Goal: Task Accomplishment & Management: Use online tool/utility

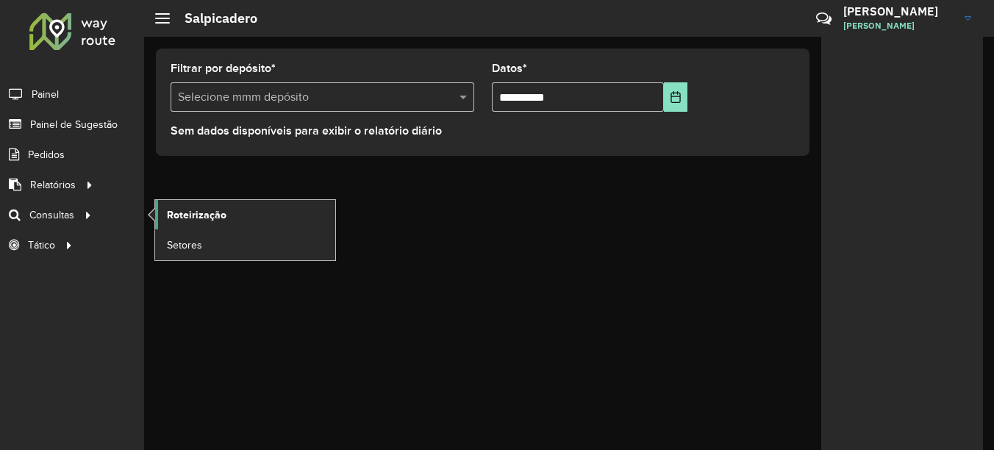
click at [208, 204] on link "Roteirização" at bounding box center [245, 214] width 180 height 29
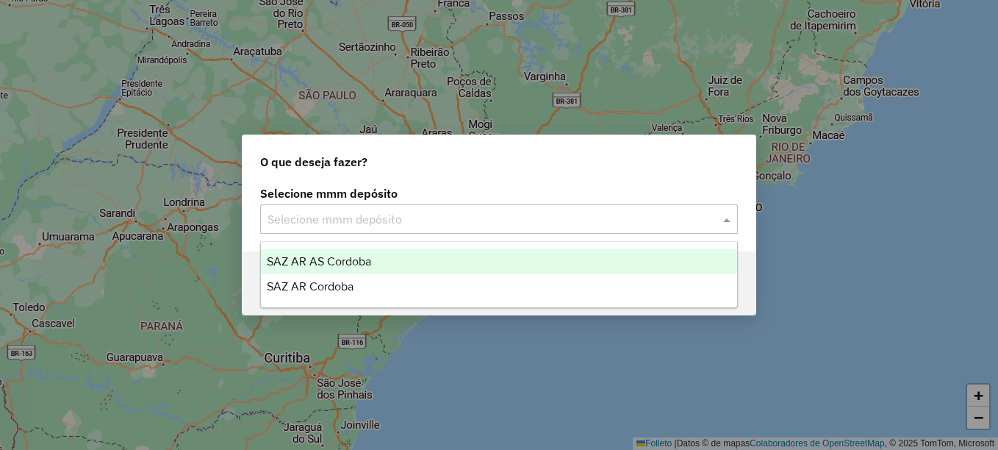
click at [354, 216] on input "text" at bounding box center [485, 220] width 434 height 18
click at [332, 262] on span "SAZ AR AS Córdoba" at bounding box center [319, 261] width 104 height 12
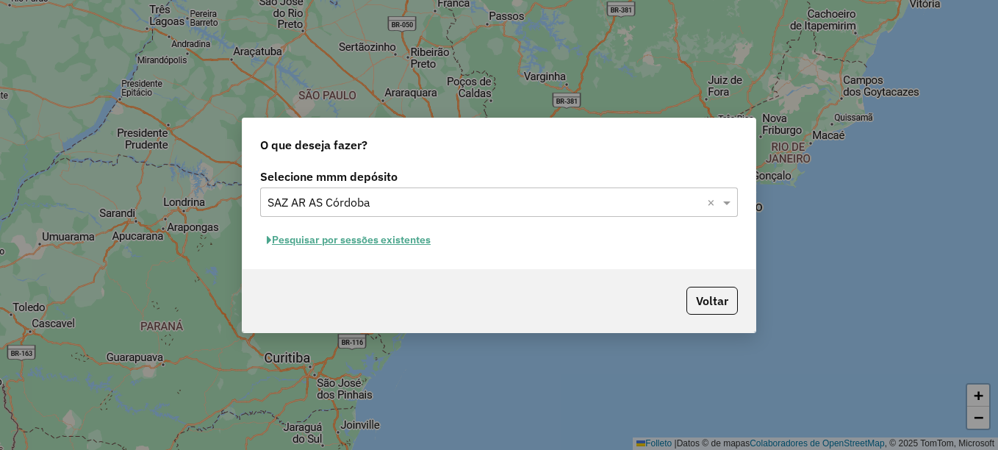
click at [385, 235] on font "Pesquisar por sessões existentes" at bounding box center [351, 239] width 159 height 13
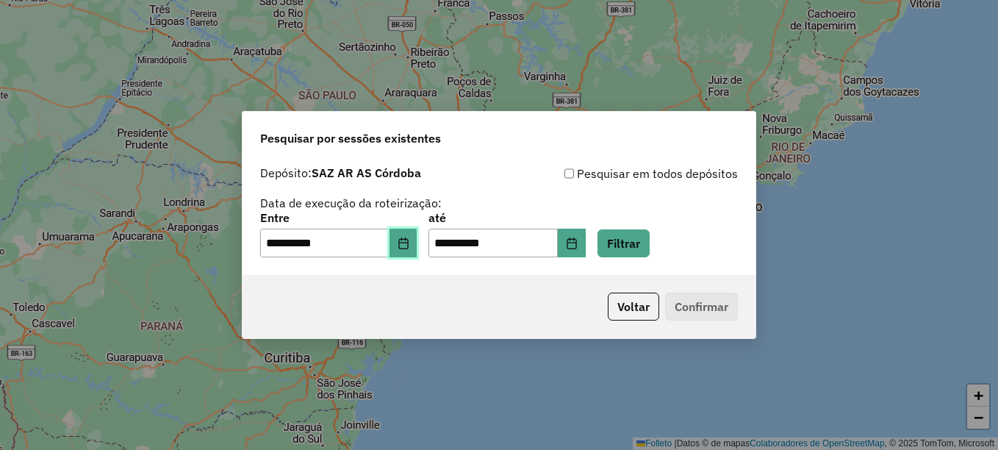
click at [418, 250] on button "Elija la fecha" at bounding box center [404, 243] width 28 height 29
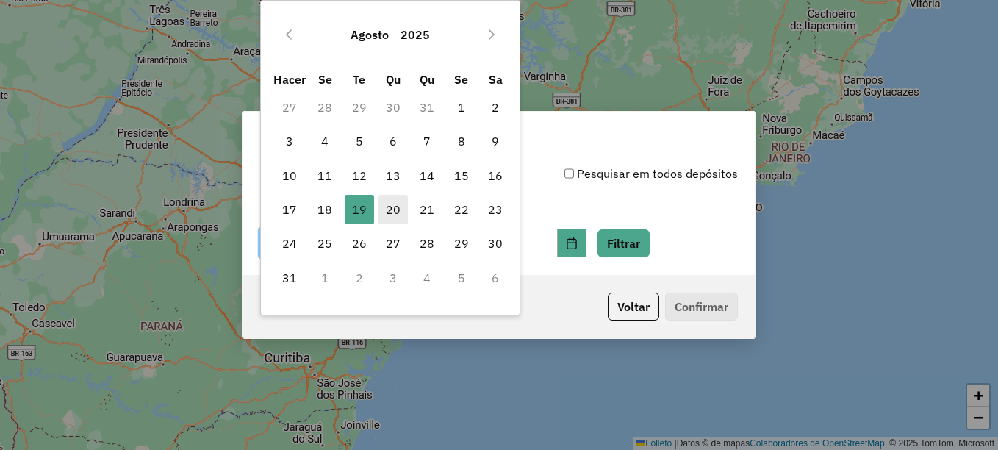
click at [394, 211] on font "20" at bounding box center [393, 210] width 15 height 18
type input "**********"
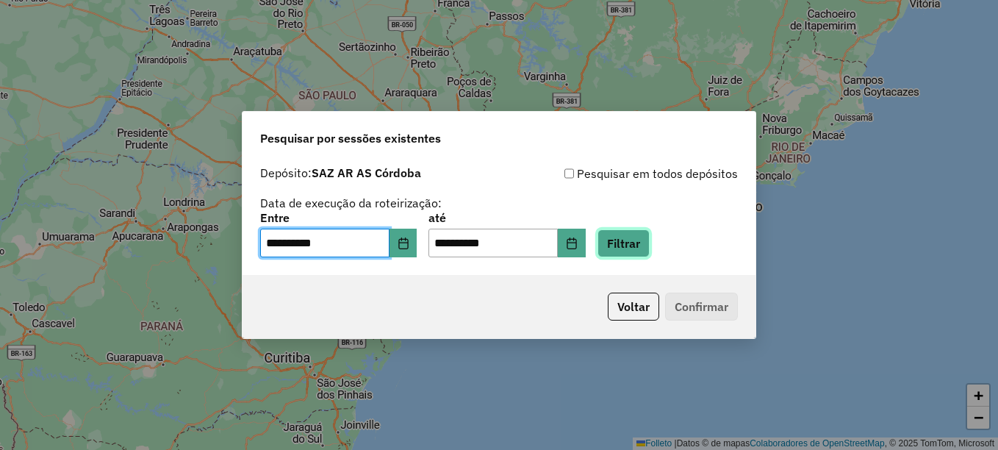
click at [637, 244] on button "Filtrar" at bounding box center [624, 243] width 52 height 28
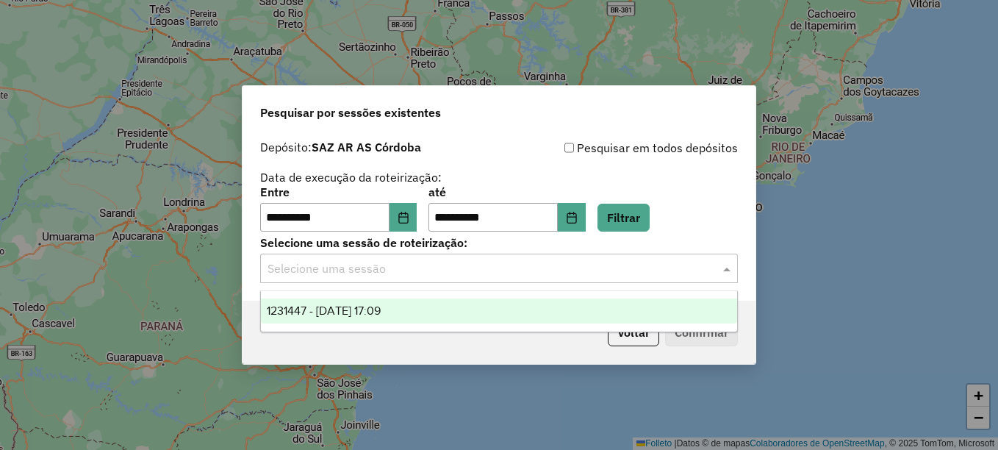
click at [425, 269] on input "text" at bounding box center [485, 269] width 434 height 18
click at [381, 309] on span "1231447 - 20/08/2025 17:09" at bounding box center [324, 310] width 114 height 12
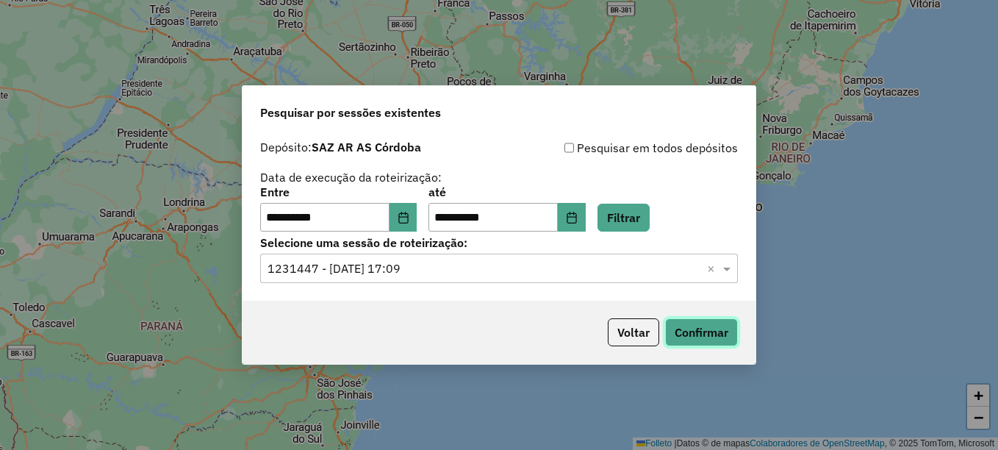
click at [696, 326] on button "Confirmar" at bounding box center [701, 332] width 73 height 28
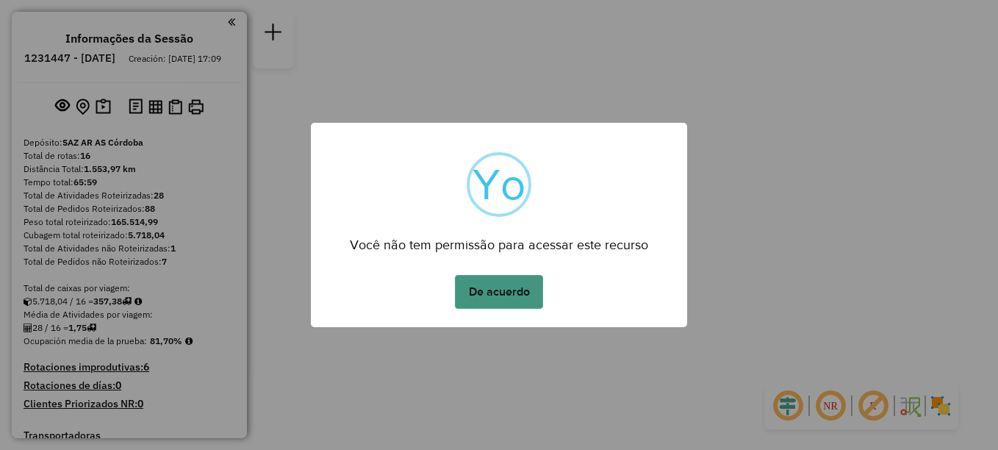
click at [504, 293] on button "De acuerdo" at bounding box center [499, 292] width 88 height 34
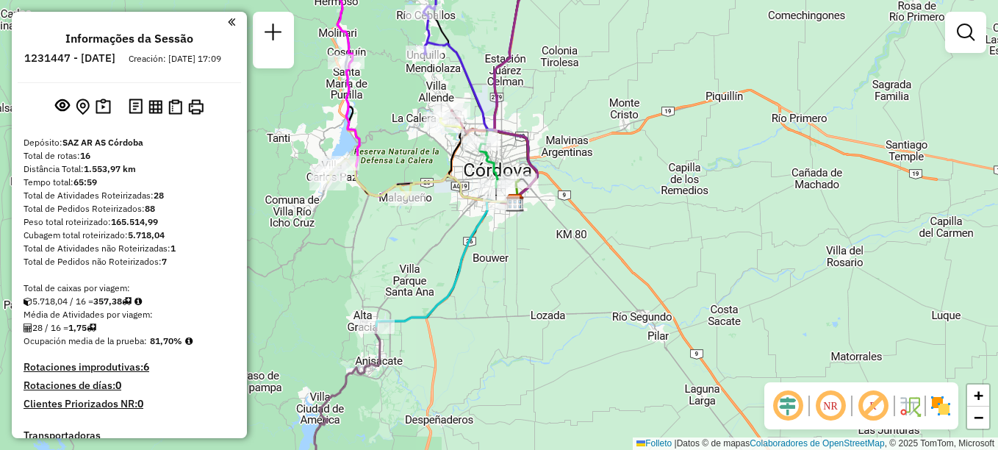
drag, startPoint x: 423, startPoint y: 348, endPoint x: 480, endPoint y: 253, distance: 110.5
click at [480, 253] on div "Janela de atendimento Grade de atendimento Capacidade Transportadoras Veículos …" at bounding box center [499, 225] width 998 height 450
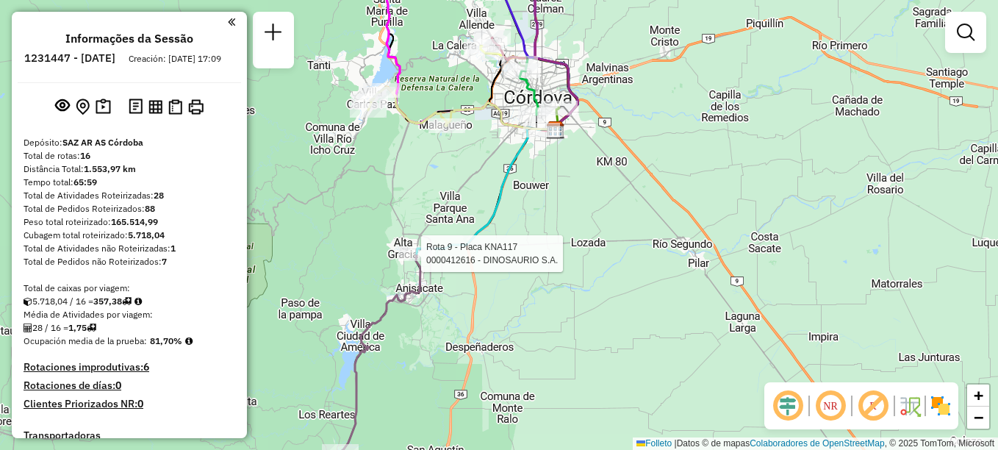
select select "**********"
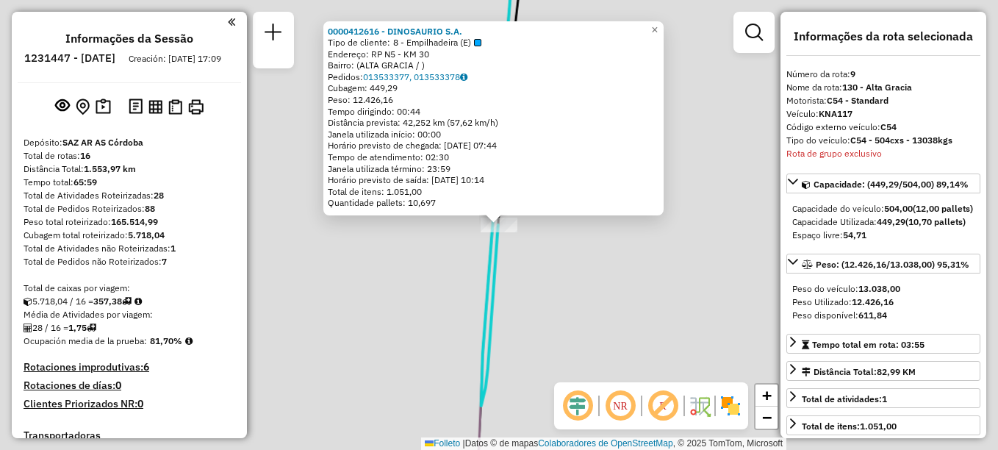
scroll to position [1103, 0]
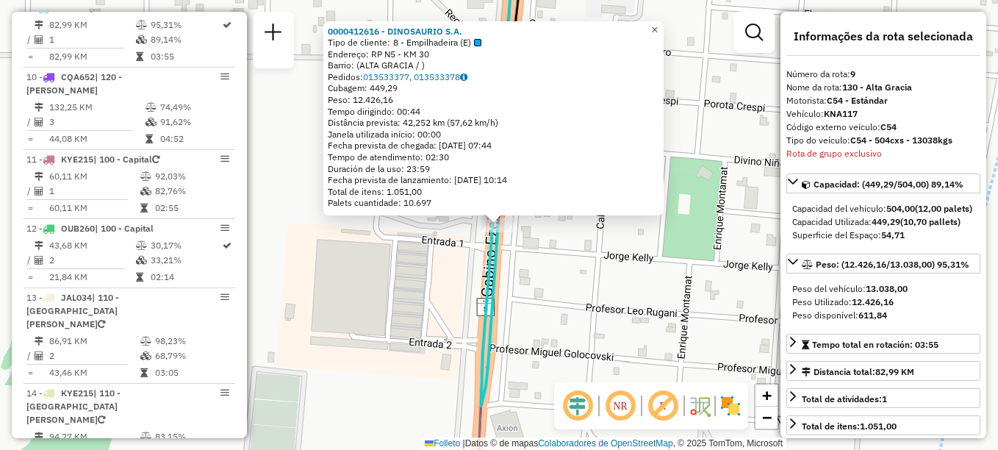
drag, startPoint x: 664, startPoint y: 27, endPoint x: 655, endPoint y: 43, distance: 17.8
click at [658, 27] on span "×" at bounding box center [654, 30] width 7 height 12
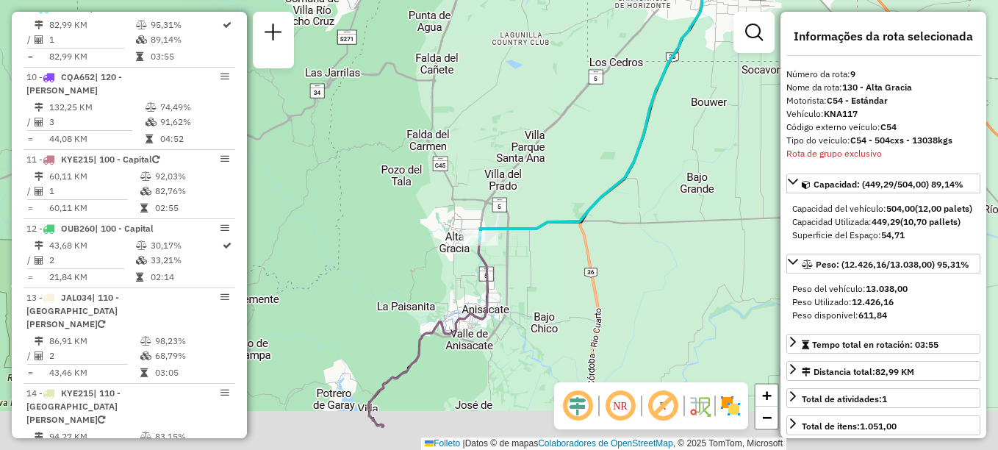
drag, startPoint x: 512, startPoint y: 337, endPoint x: 527, endPoint y: 217, distance: 120.7
click at [525, 220] on div "Janela de atendimento Grade de atendimento Capacidade Transportadoras Veículos …" at bounding box center [499, 225] width 998 height 450
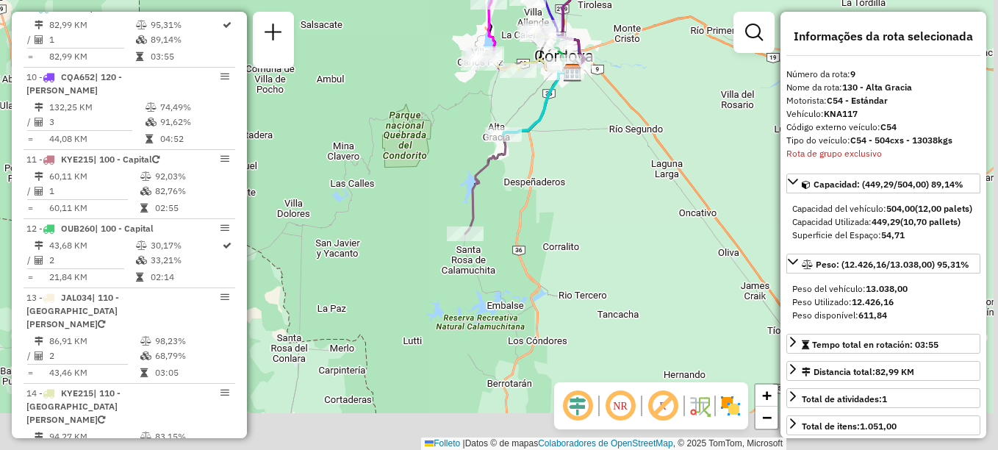
drag, startPoint x: 548, startPoint y: 272, endPoint x: 530, endPoint y: 186, distance: 87.8
click at [532, 196] on div "Janela de atendimento Grade de atendimento Capacidade Transportadoras Veículos …" at bounding box center [499, 225] width 998 height 450
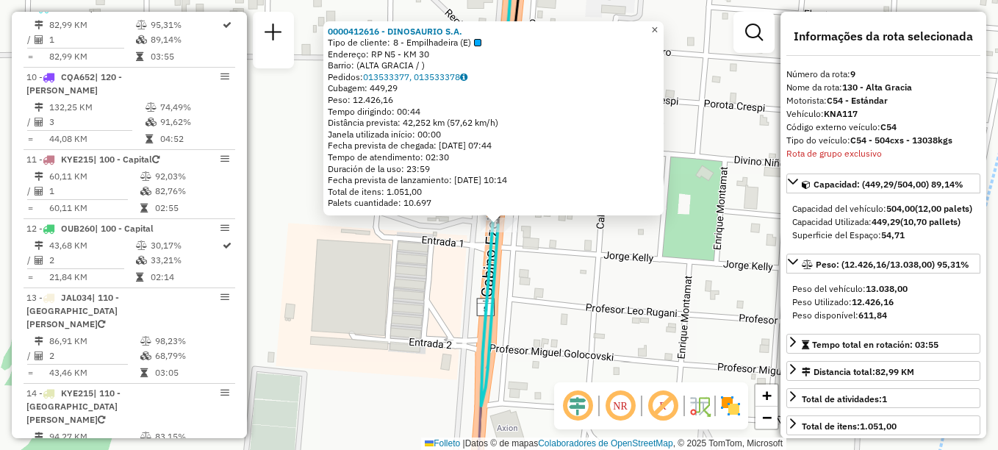
click at [658, 28] on span "×" at bounding box center [654, 30] width 7 height 12
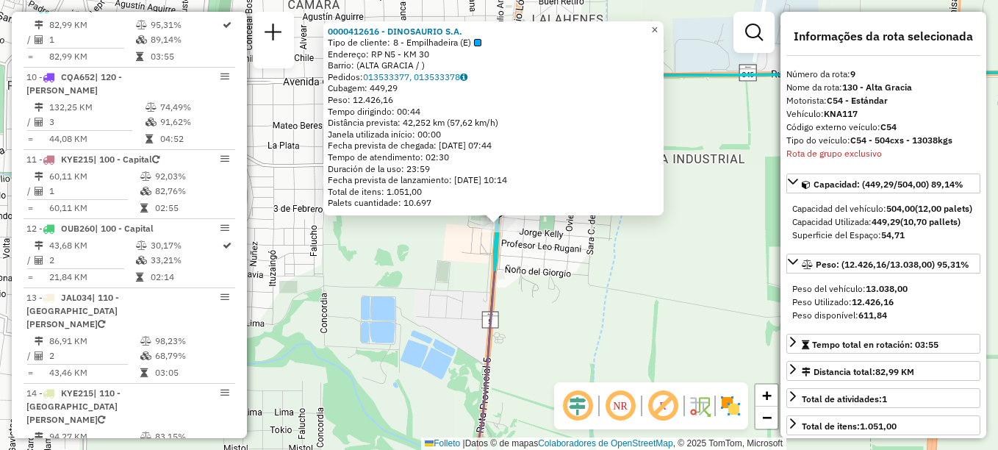
click at [658, 26] on span "×" at bounding box center [654, 30] width 7 height 12
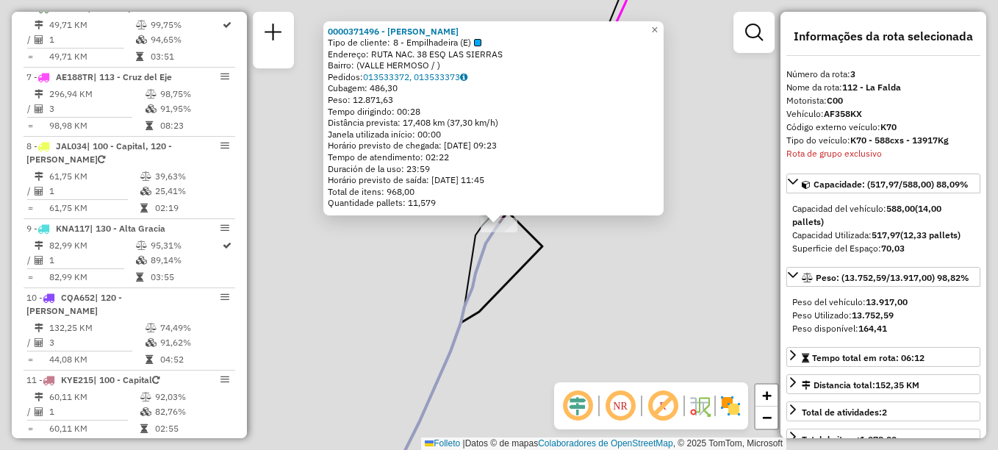
scroll to position [662, 0]
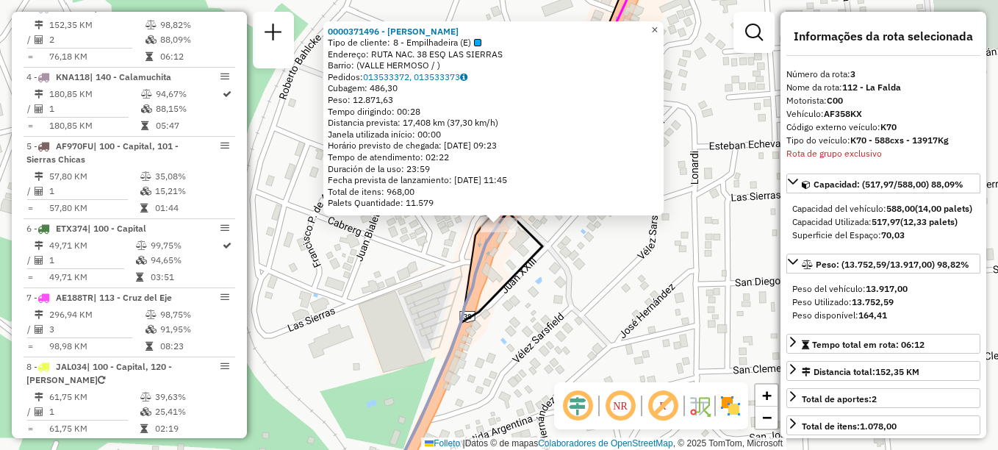
click at [658, 29] on span "×" at bounding box center [654, 30] width 7 height 12
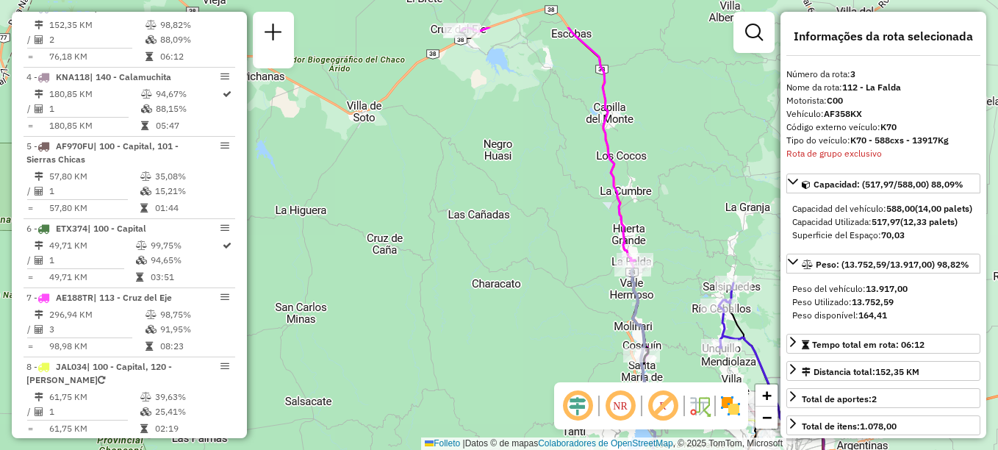
drag, startPoint x: 497, startPoint y: 247, endPoint x: 496, endPoint y: 319, distance: 72.1
click at [496, 319] on div "Janela de atendimento Grade de atendimento Capacidade Transportadoras Veículos …" at bounding box center [499, 225] width 998 height 450
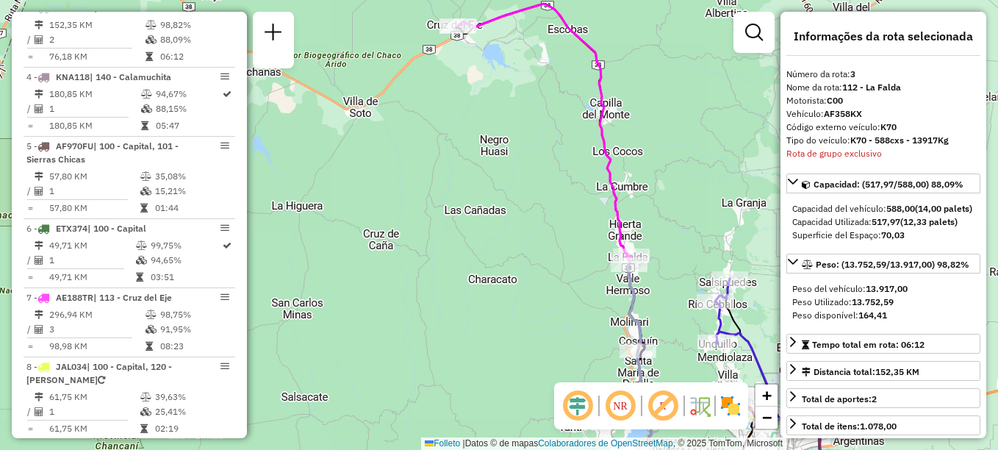
drag, startPoint x: 448, startPoint y: 304, endPoint x: 384, endPoint y: 171, distance: 147.0
click at [385, 182] on div "Janela de atendimento Grade de atendimento Capacidade Transportadoras Veículos …" at bounding box center [499, 225] width 998 height 450
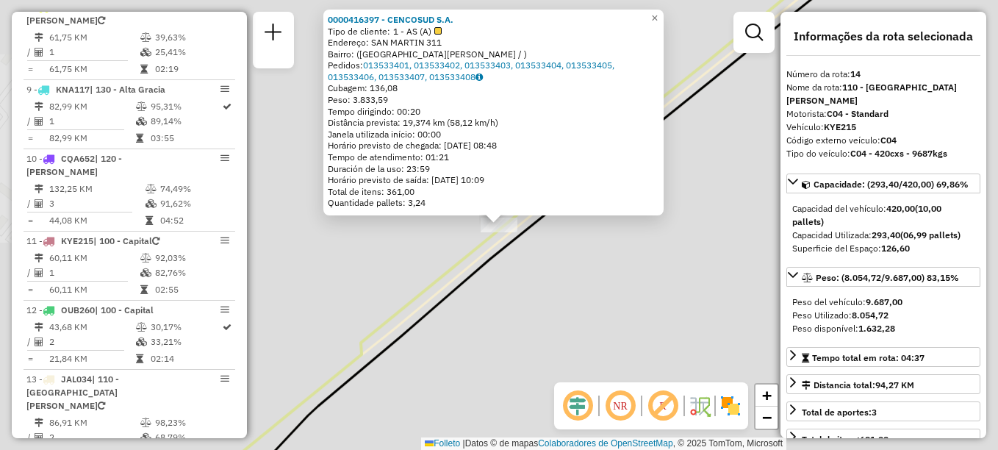
scroll to position [1462, 0]
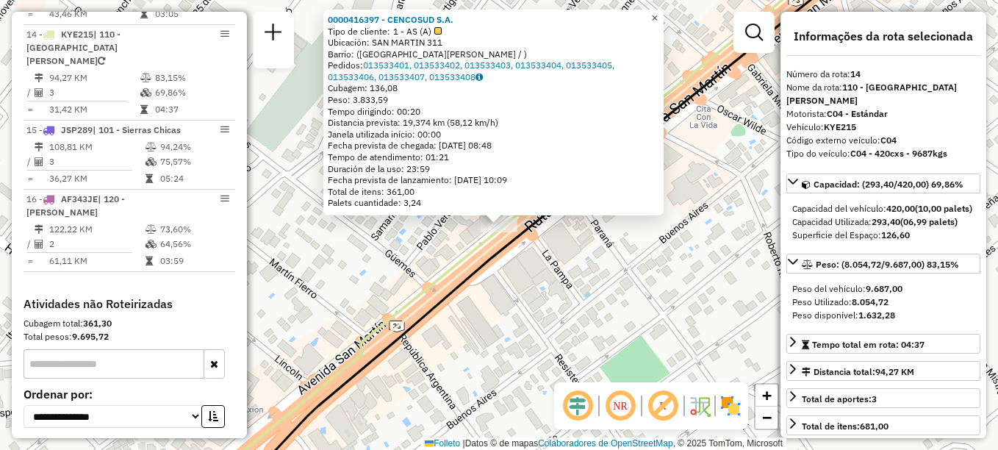
click at [658, 12] on span "×" at bounding box center [654, 18] width 7 height 12
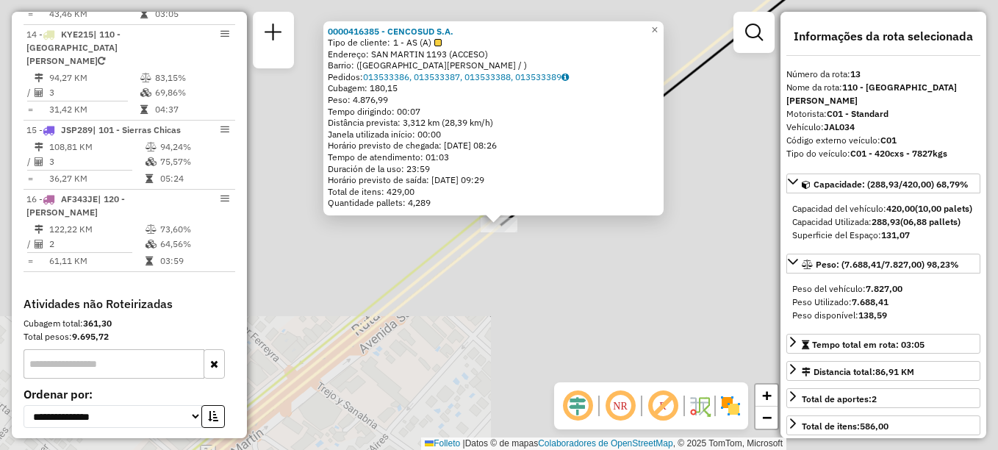
scroll to position [1379, 0]
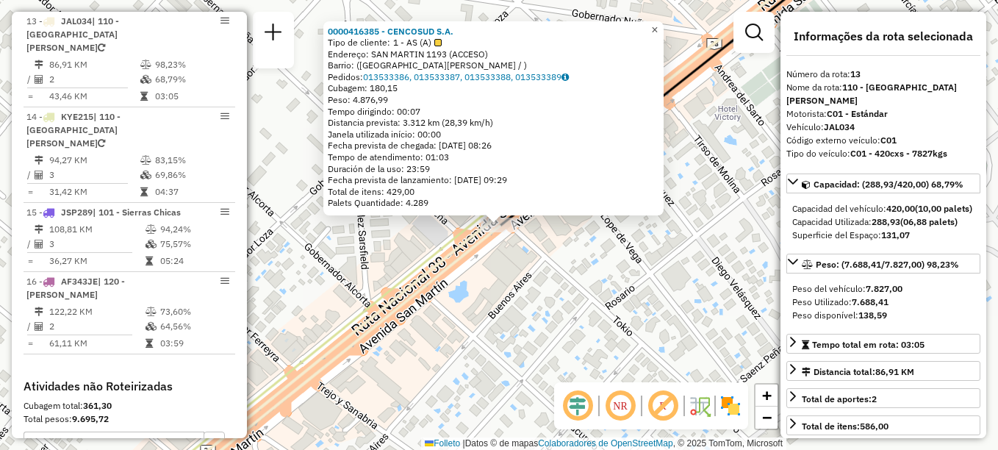
click at [658, 24] on span "×" at bounding box center [654, 30] width 7 height 12
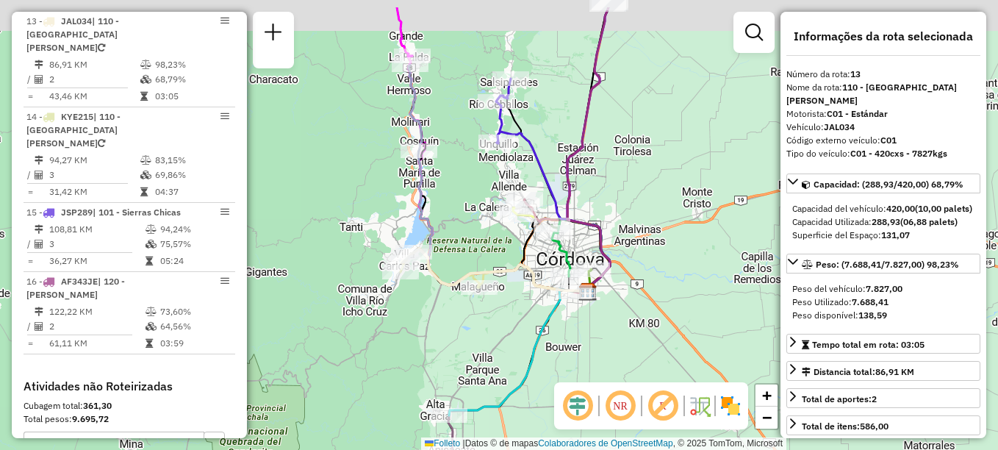
drag, startPoint x: 601, startPoint y: 69, endPoint x: 561, endPoint y: 113, distance: 59.8
click at [571, 122] on div "Janela de atendimento Grade de atendimento Capacidade Transportadoras Veículos …" at bounding box center [499, 225] width 998 height 450
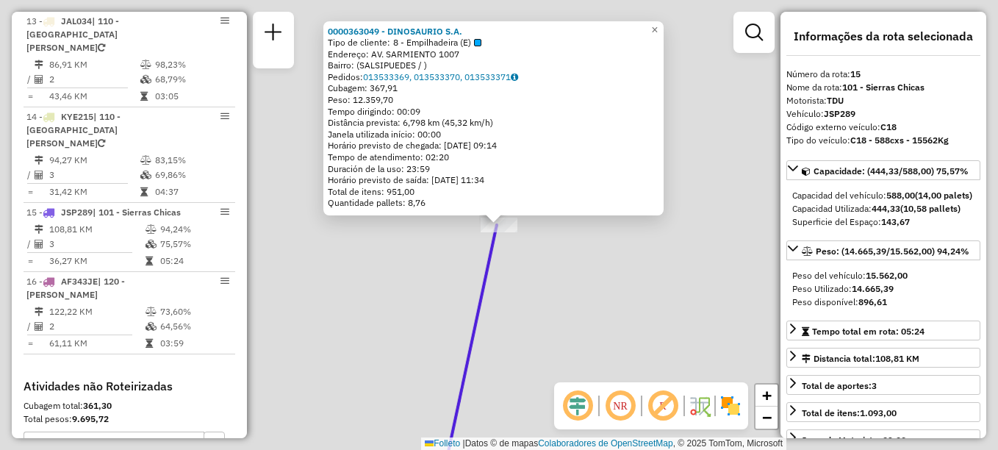
scroll to position [1539, 0]
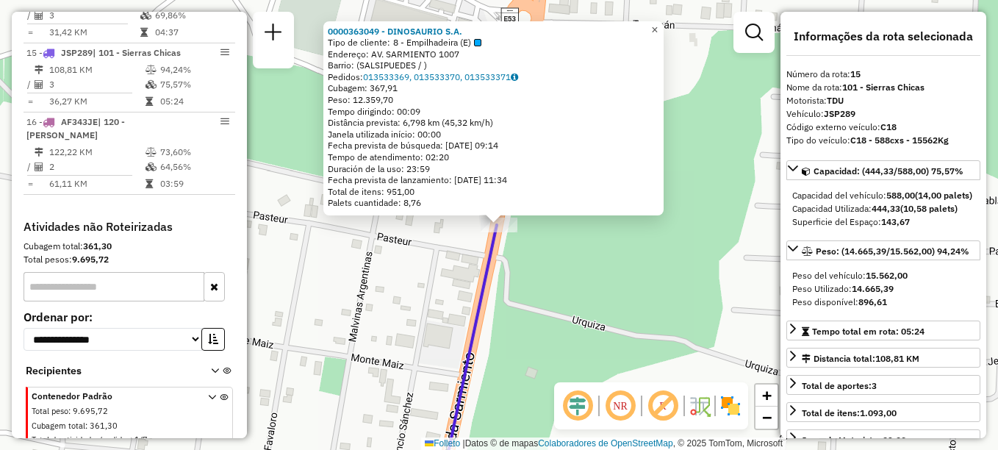
click at [658, 28] on span "×" at bounding box center [654, 30] width 7 height 12
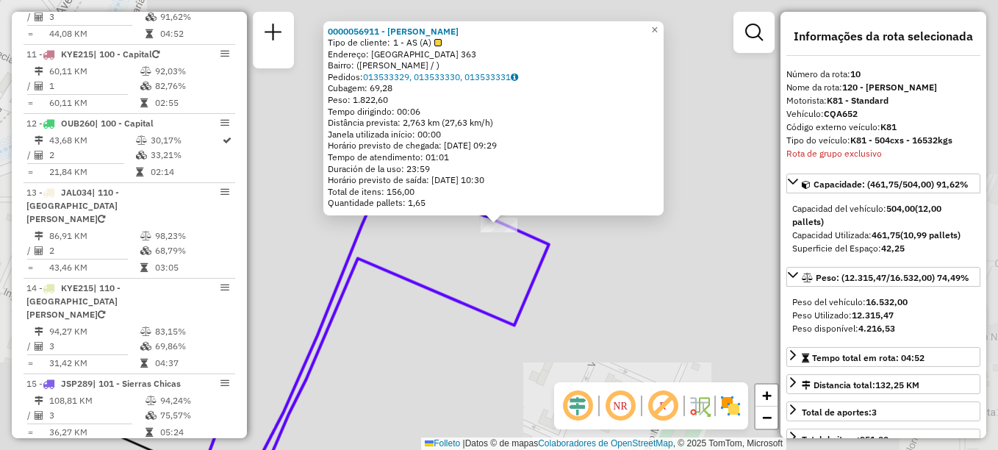
scroll to position [1172, 0]
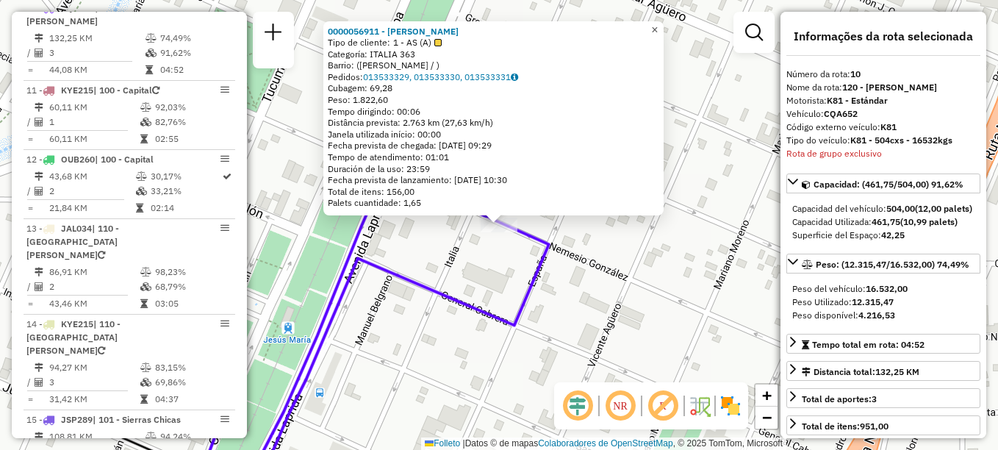
click at [658, 25] on span "×" at bounding box center [654, 30] width 7 height 12
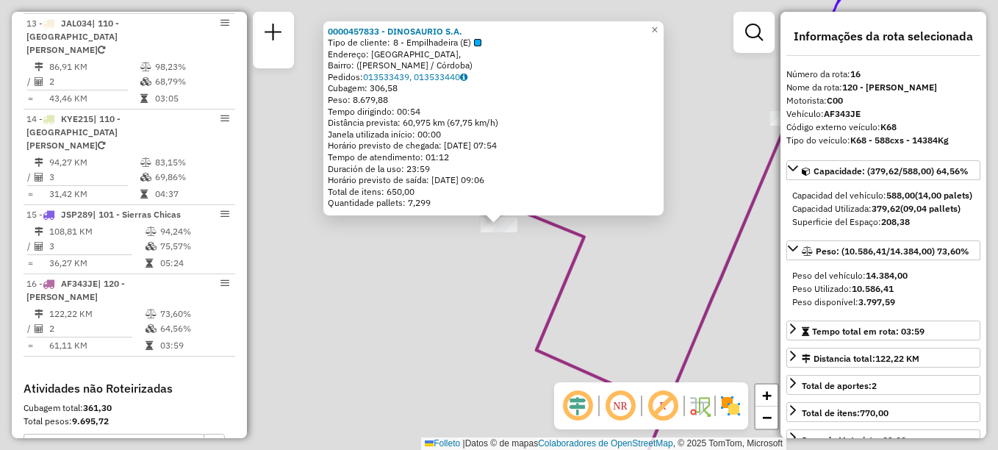
scroll to position [1539, 0]
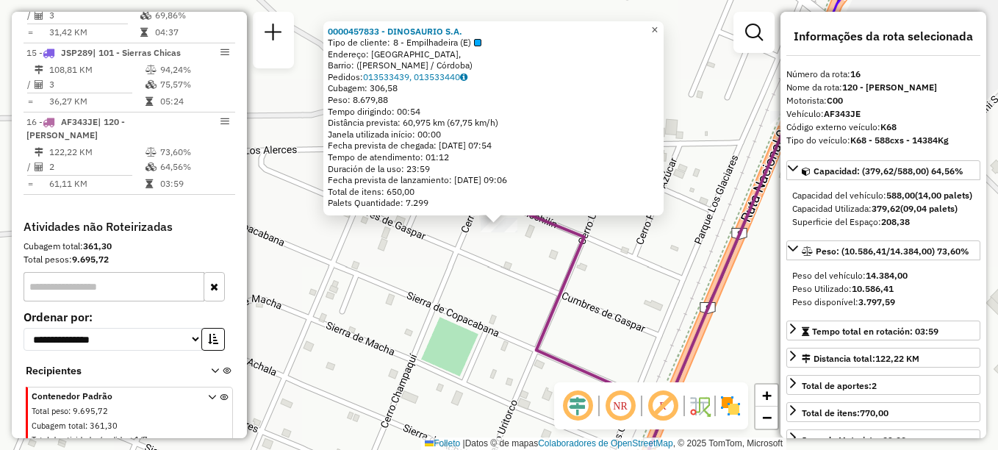
click at [658, 24] on span "×" at bounding box center [654, 30] width 7 height 12
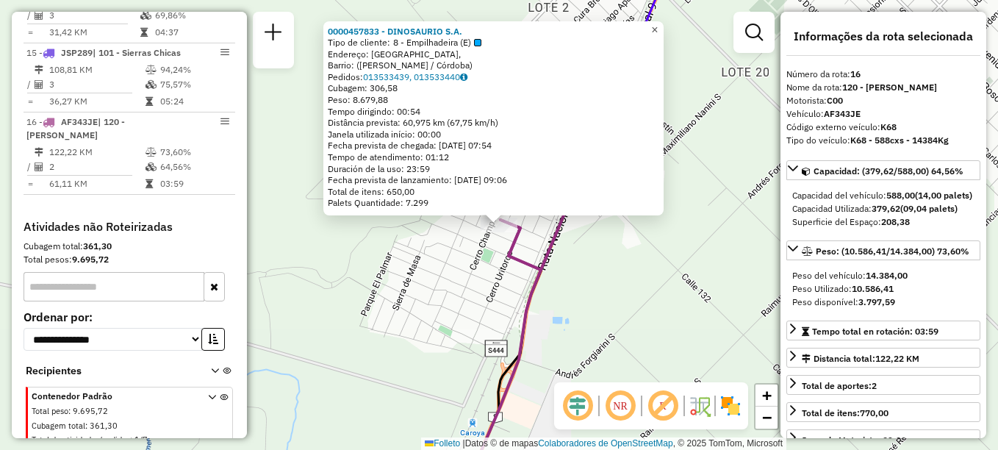
click at [658, 26] on span "×" at bounding box center [654, 30] width 7 height 12
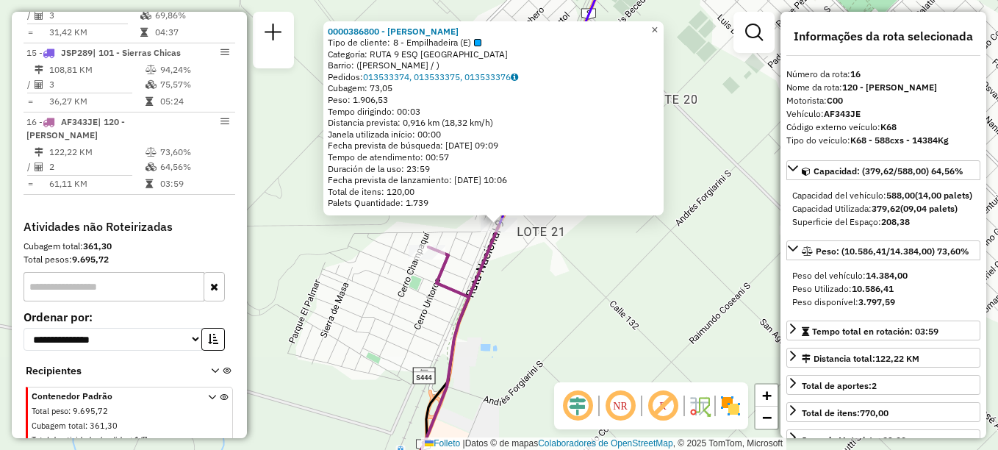
click at [658, 25] on span "×" at bounding box center [654, 30] width 7 height 12
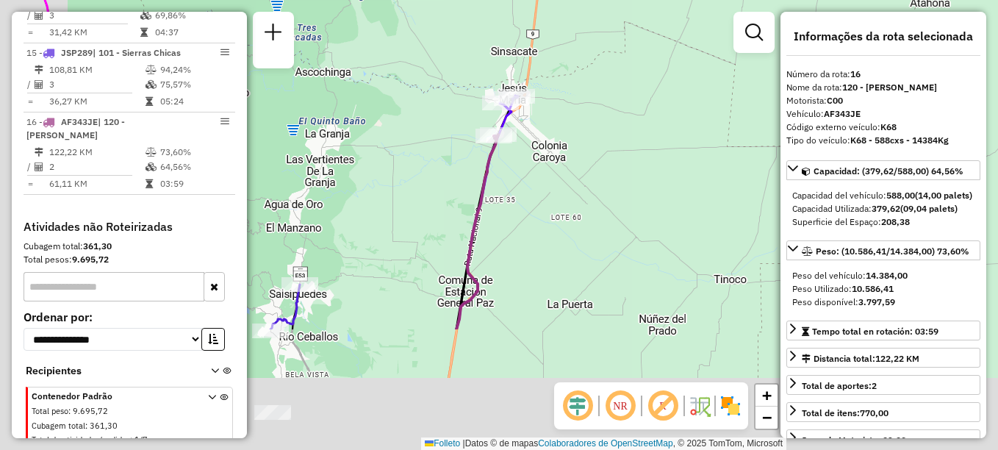
drag, startPoint x: 554, startPoint y: 171, endPoint x: 626, endPoint y: 87, distance: 110.5
click at [621, 90] on div "Janela de atendimento Grade de atendimento Capacidade Transportadoras Veículos …" at bounding box center [499, 225] width 998 height 450
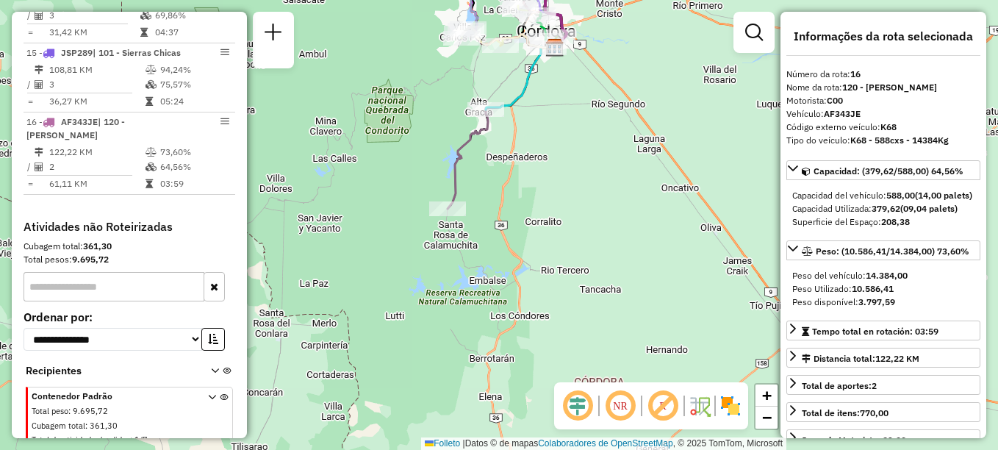
drag, startPoint x: 596, startPoint y: 336, endPoint x: 547, endPoint y: 109, distance: 232.3
click at [547, 109] on div "Janela de atendimento Grade de atendimento Capacidade Transportadoras Veículos …" at bounding box center [499, 225] width 998 height 450
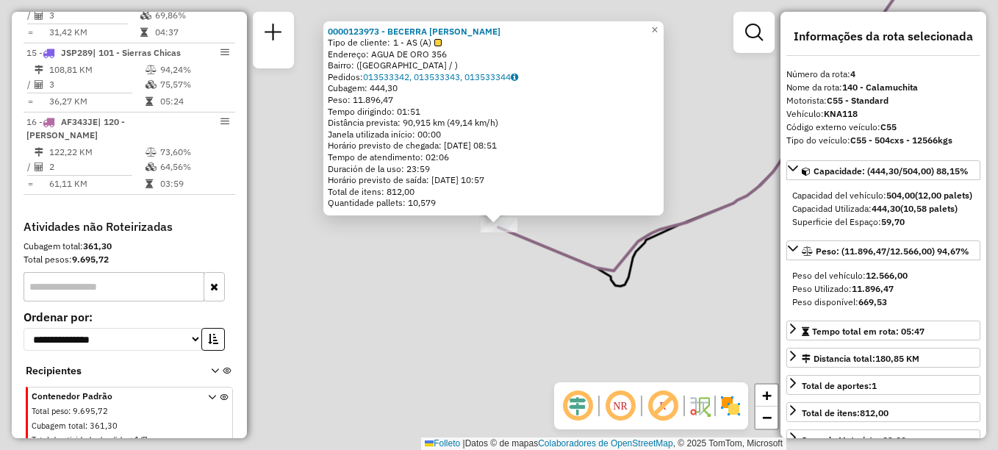
scroll to position [731, 0]
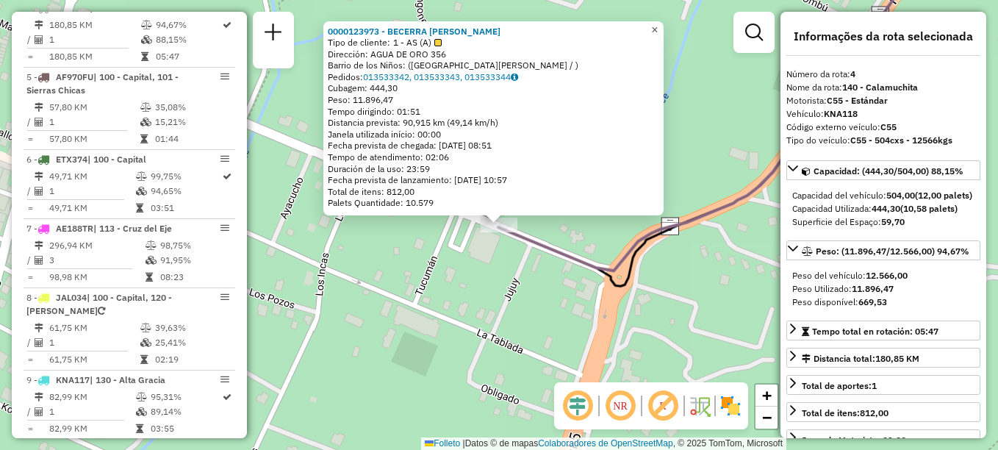
click at [658, 26] on span "×" at bounding box center [654, 30] width 7 height 12
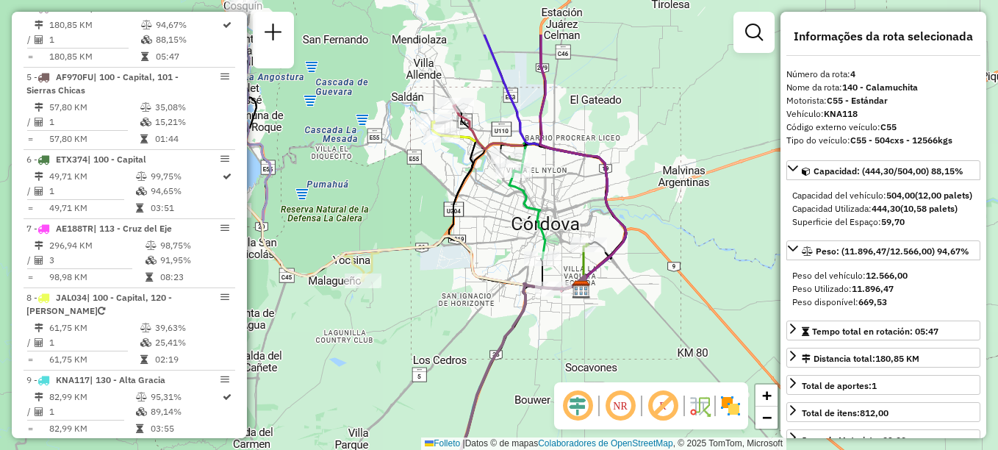
drag, startPoint x: 460, startPoint y: 45, endPoint x: 458, endPoint y: 125, distance: 80.2
click at [458, 125] on icon at bounding box center [540, 197] width 173 height 184
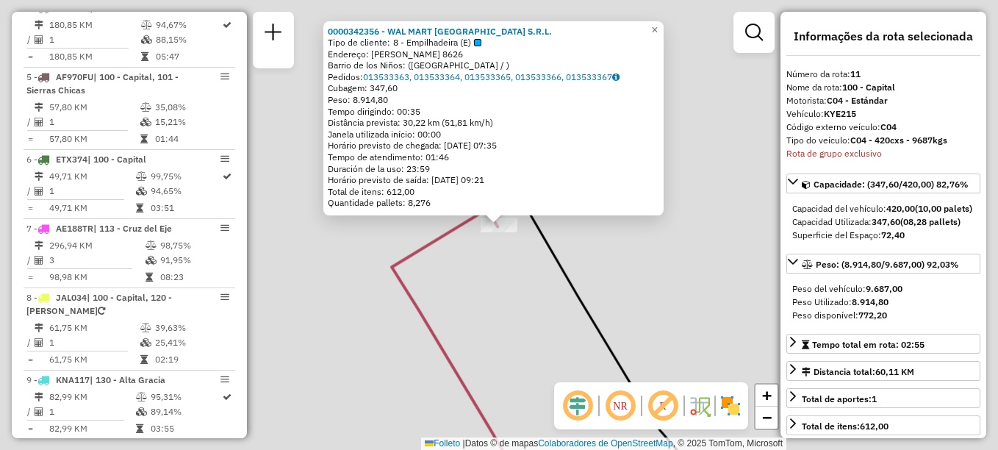
scroll to position [1241, 0]
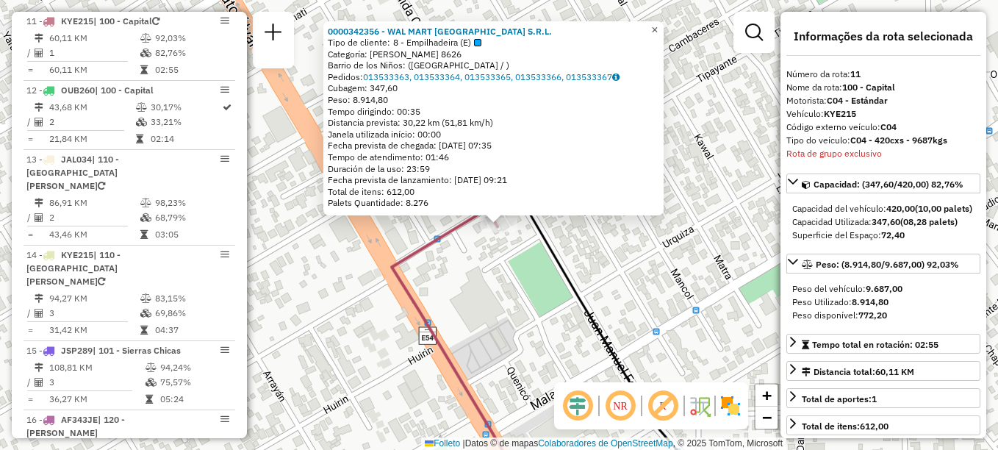
click at [658, 27] on span "×" at bounding box center [654, 30] width 7 height 12
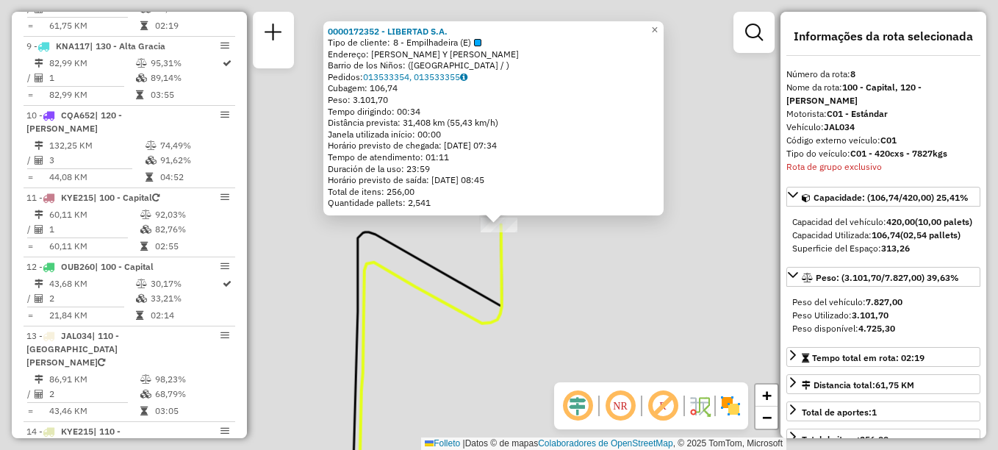
scroll to position [1020, 0]
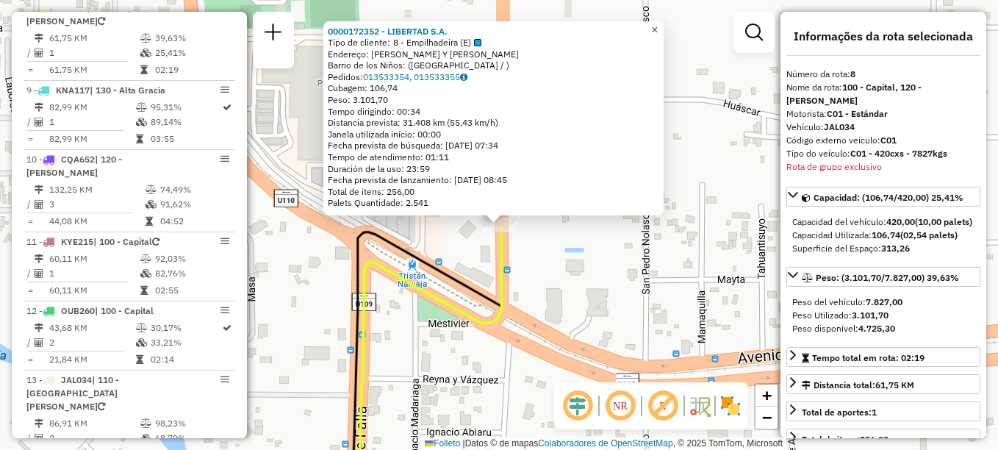
click at [658, 24] on span "×" at bounding box center [654, 30] width 7 height 12
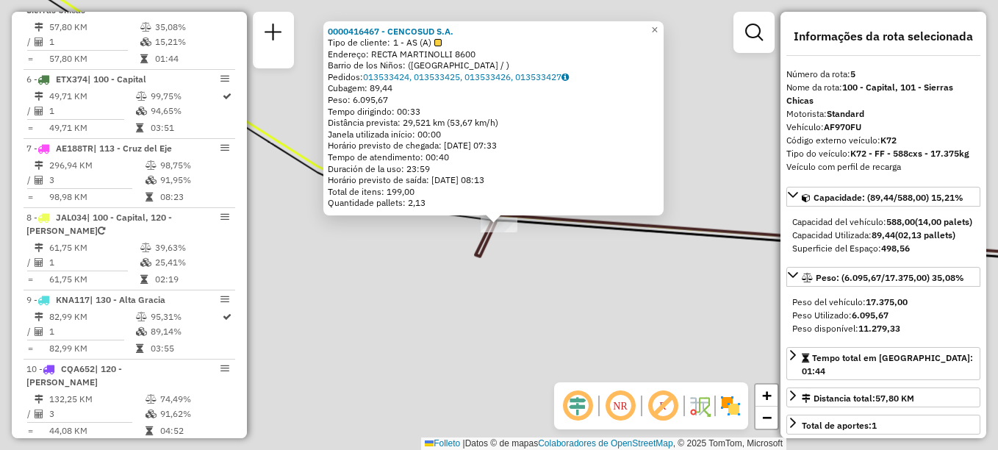
scroll to position [800, 0]
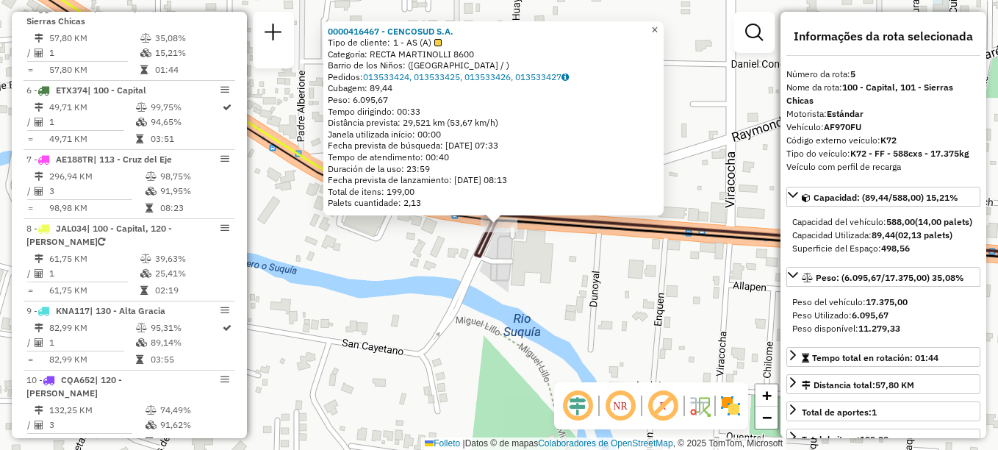
click at [658, 26] on span "×" at bounding box center [654, 30] width 7 height 12
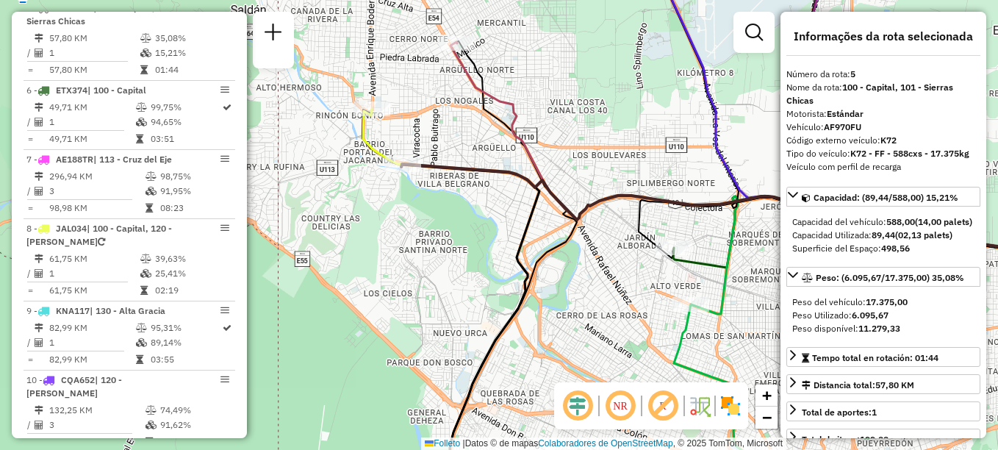
drag, startPoint x: 541, startPoint y: 276, endPoint x: 374, endPoint y: 182, distance: 191.2
click at [450, 181] on icon at bounding box center [513, 268] width 127 height 454
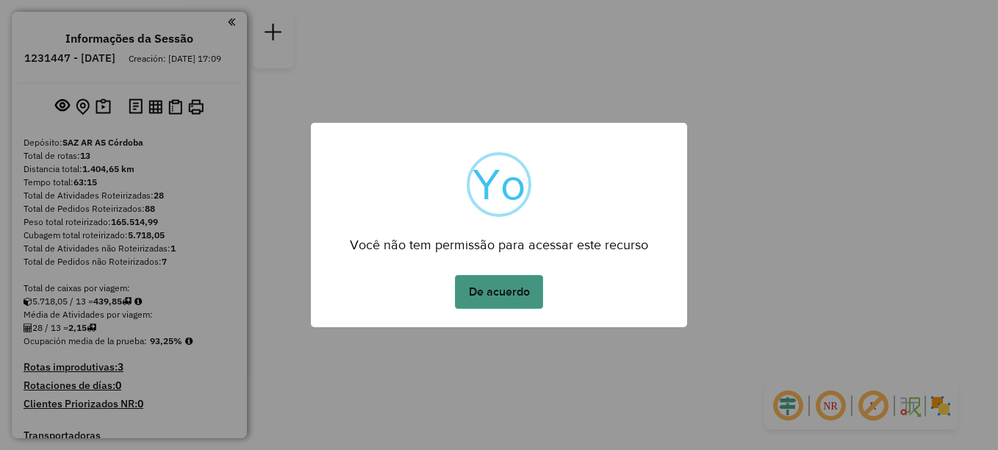
click at [501, 291] on button "De acuerdo" at bounding box center [499, 292] width 88 height 34
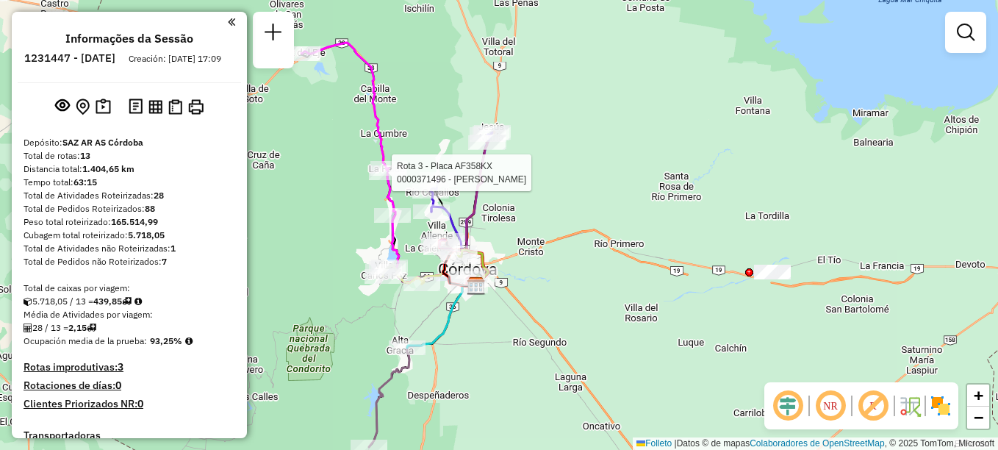
select select "**********"
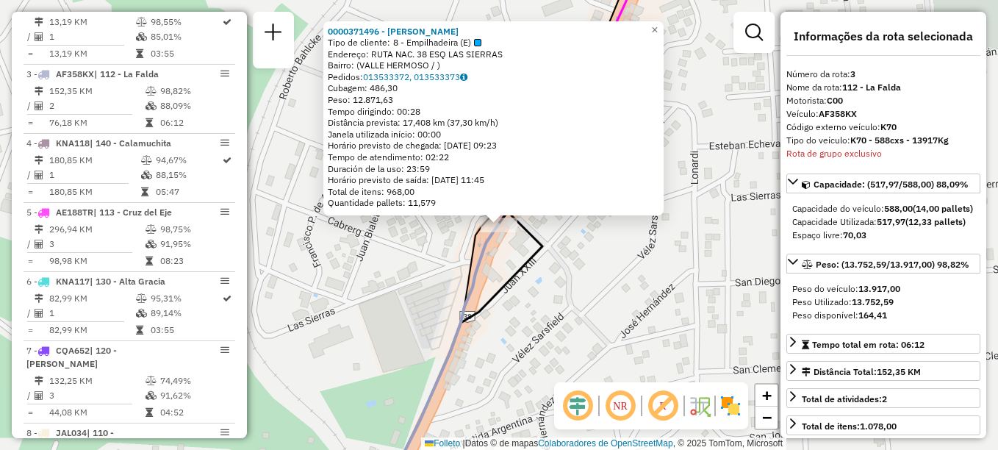
scroll to position [662, 0]
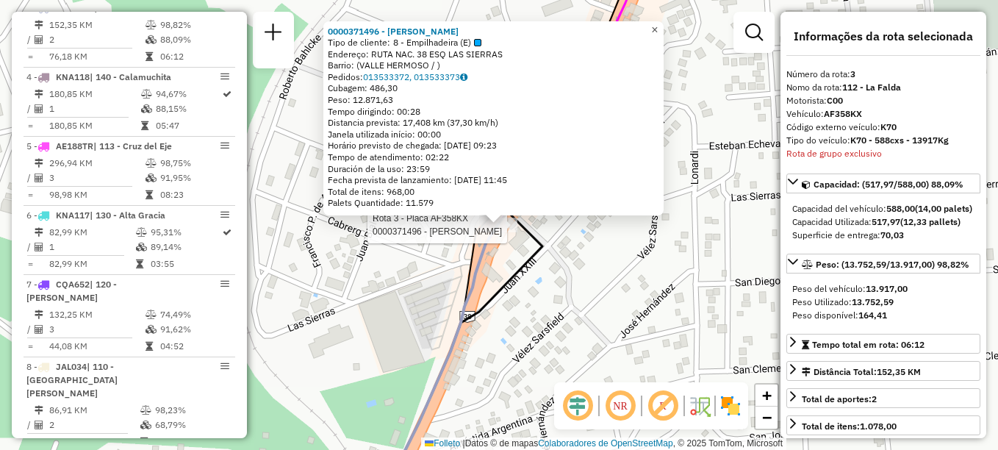
click at [658, 24] on span "×" at bounding box center [654, 30] width 7 height 12
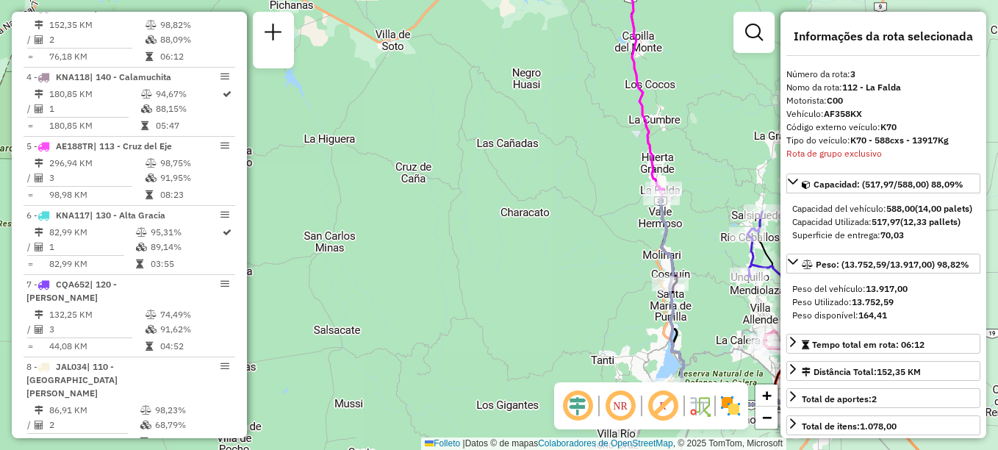
drag, startPoint x: 591, startPoint y: 288, endPoint x: 568, endPoint y: 204, distance: 87.6
click at [568, 204] on div "Janela de atendimento Grade de atendimento Capacidade Transportadoras Veículos …" at bounding box center [499, 225] width 998 height 450
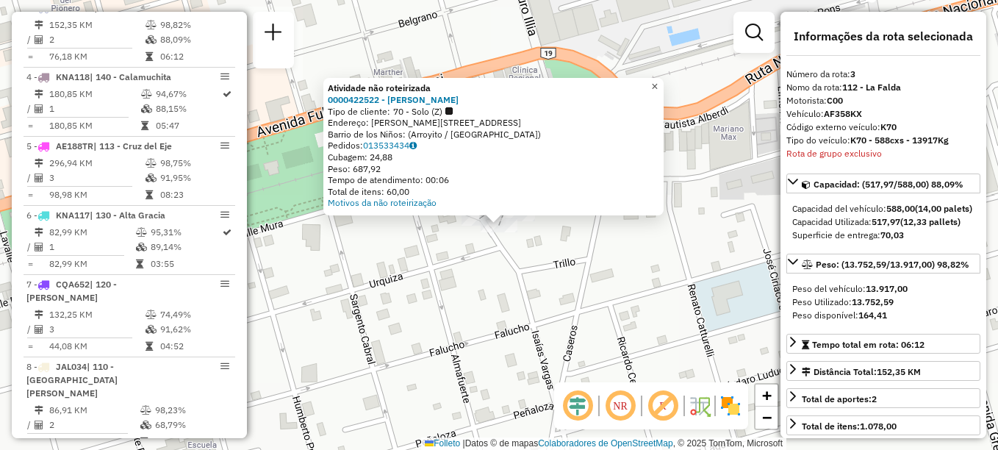
click at [658, 80] on span "×" at bounding box center [654, 86] width 7 height 12
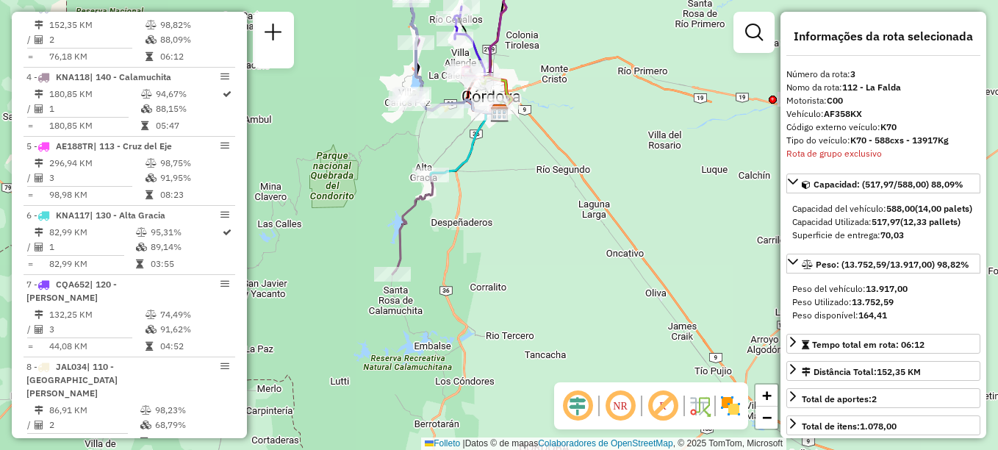
drag, startPoint x: 429, startPoint y: 276, endPoint x: 433, endPoint y: 157, distance: 119.9
click at [433, 157] on div "Janela de atendimento Grade de atendimento Capacidade Transportadoras Veículos …" at bounding box center [499, 225] width 998 height 450
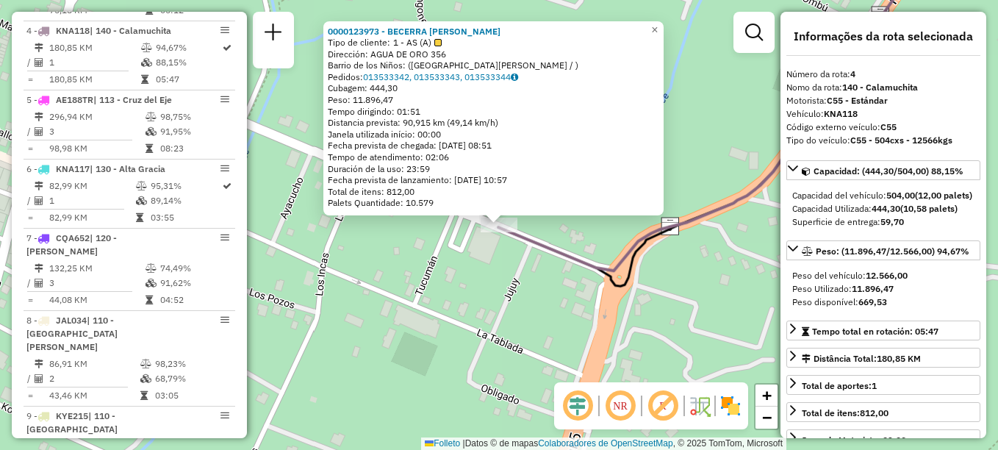
scroll to position [731, 0]
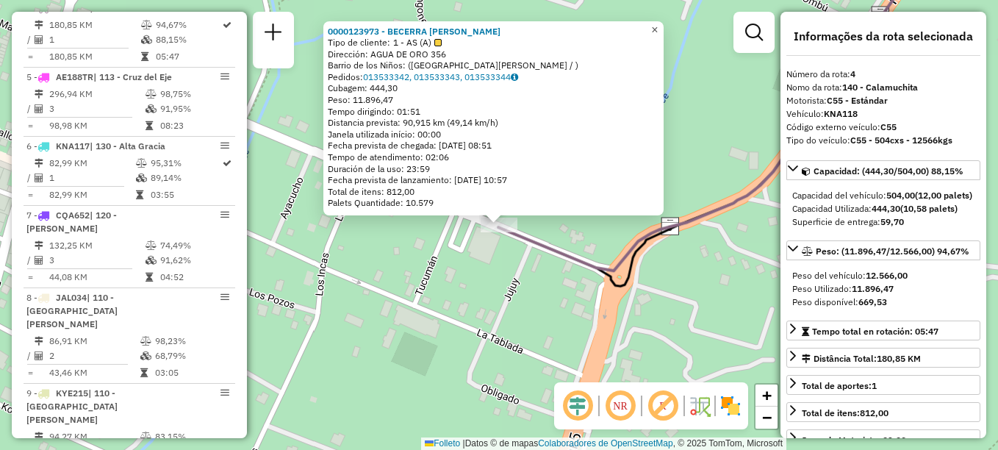
drag, startPoint x: 664, startPoint y: 24, endPoint x: 574, endPoint y: 128, distance: 137.1
click at [658, 24] on span "×" at bounding box center [654, 30] width 7 height 12
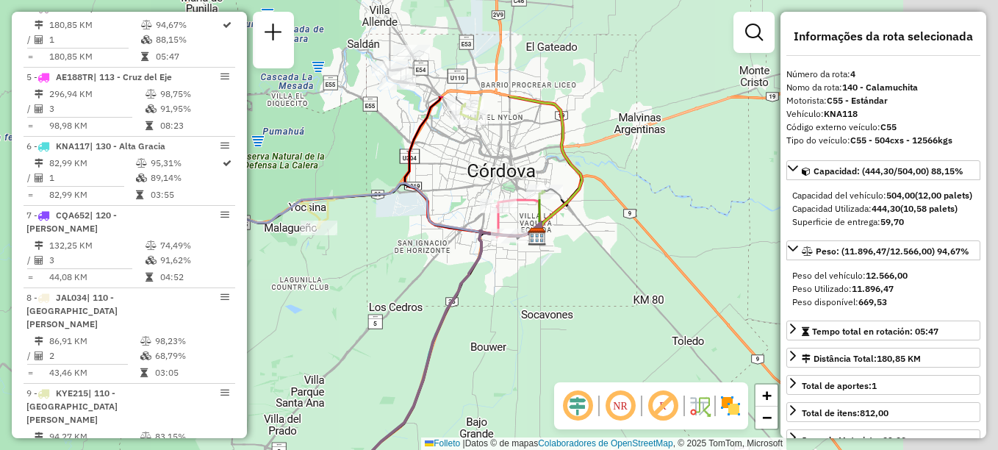
drag, startPoint x: 425, startPoint y: 193, endPoint x: 242, endPoint y: 257, distance: 193.9
click at [242, 257] on hb-router-mapa "Informações da Sessão 1231447 - 20/08/2025 Creación: 19/08/2025 17:09 Depósito:…" at bounding box center [499, 225] width 998 height 450
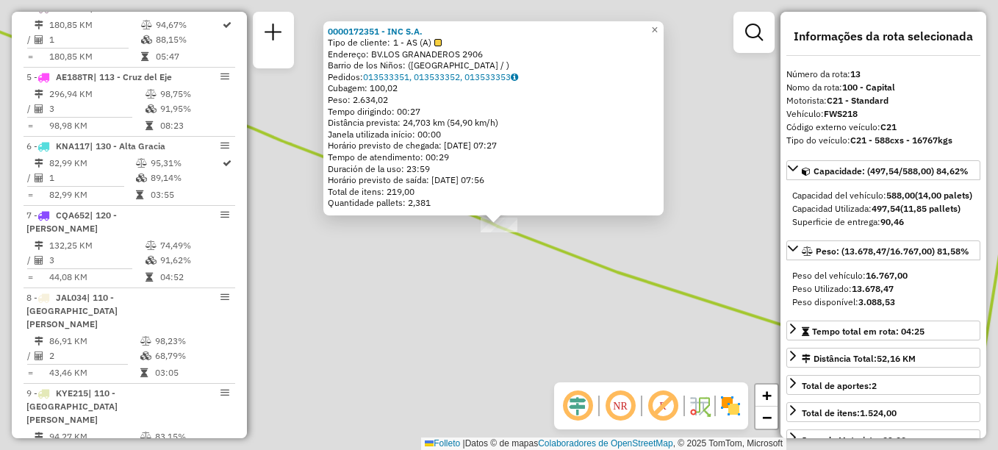
scroll to position [1305, 0]
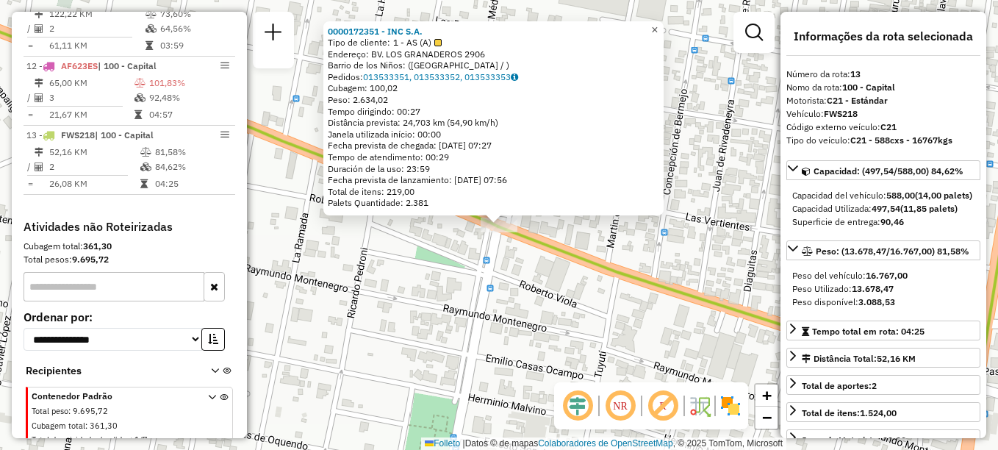
click at [664, 26] on link "×" at bounding box center [655, 30] width 18 height 18
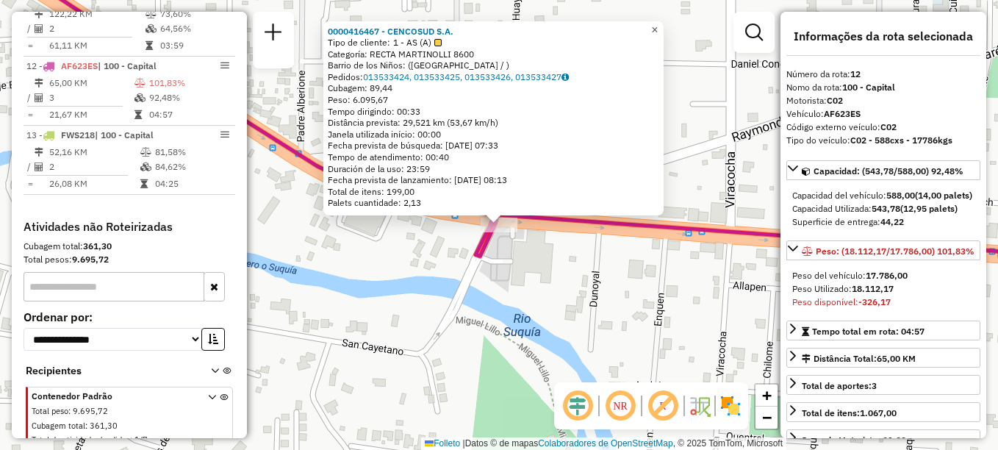
click at [664, 25] on link "×" at bounding box center [655, 30] width 18 height 18
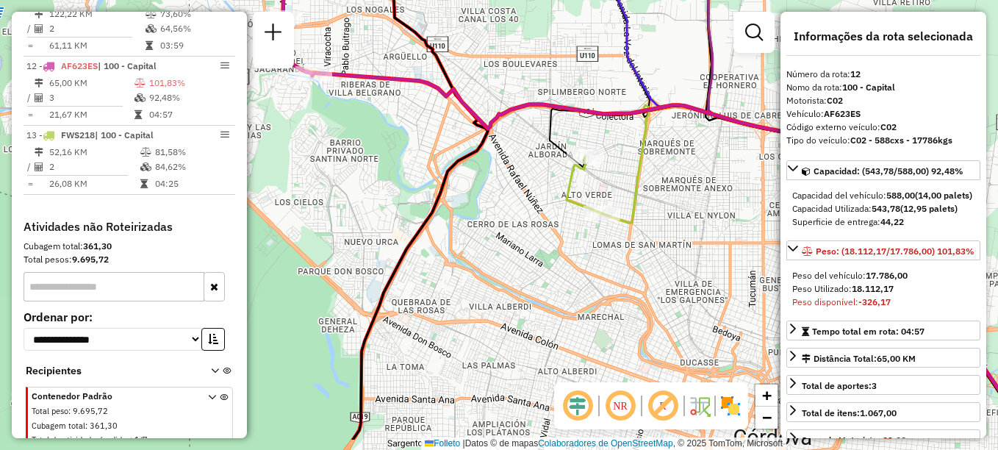
drag, startPoint x: 478, startPoint y: 306, endPoint x: 370, endPoint y: 115, distance: 219.0
click at [371, 118] on div "Janela de atendimento Grade de atendimento Capacidade Transportadoras Veículos …" at bounding box center [499, 225] width 998 height 450
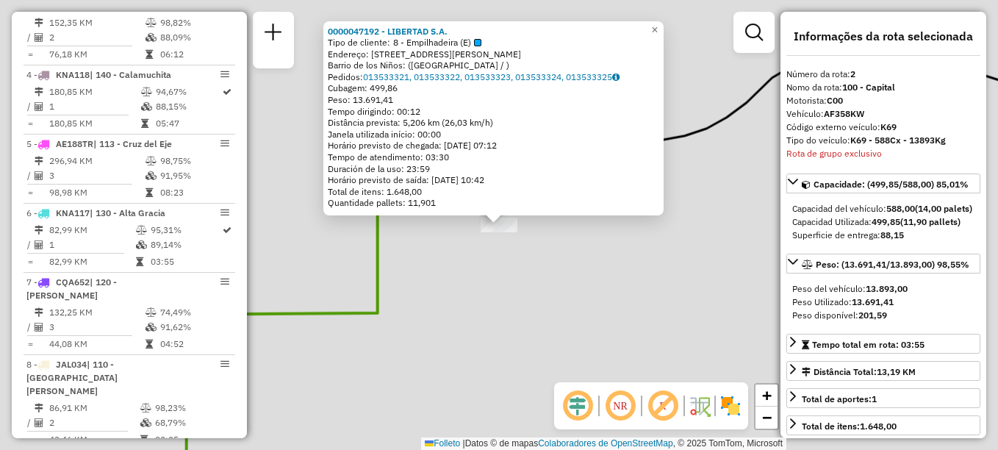
scroll to position [593, 0]
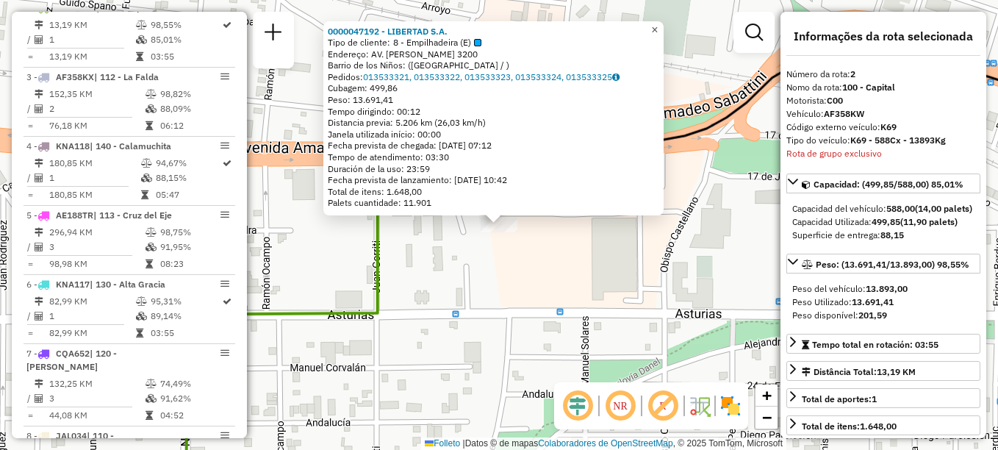
click at [658, 26] on span "×" at bounding box center [654, 30] width 7 height 12
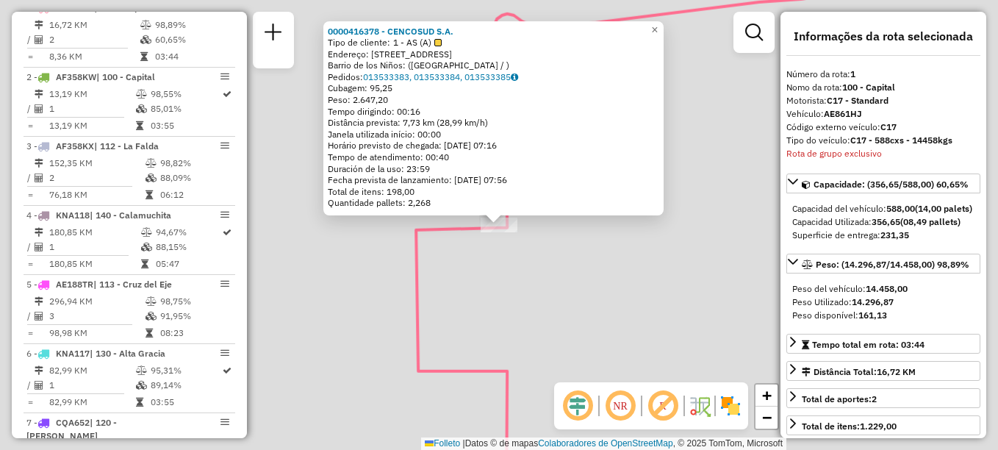
scroll to position [523, 0]
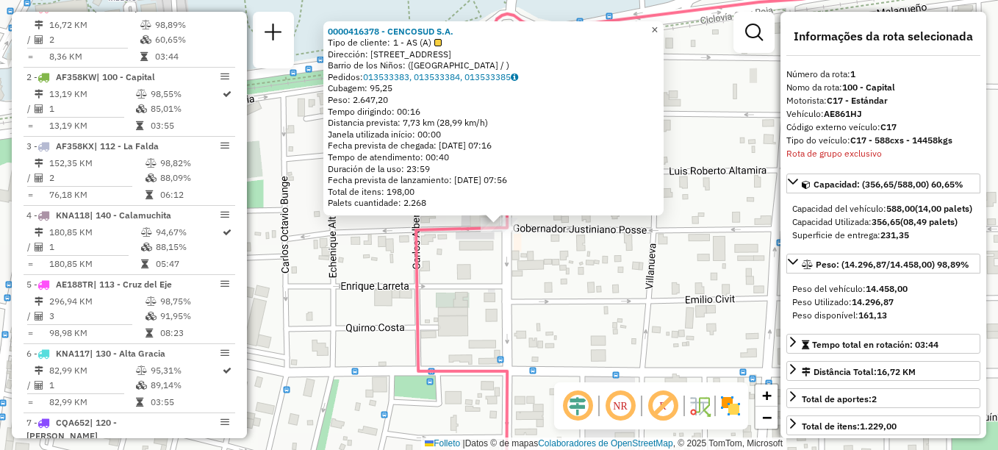
click at [658, 24] on span "×" at bounding box center [654, 30] width 7 height 12
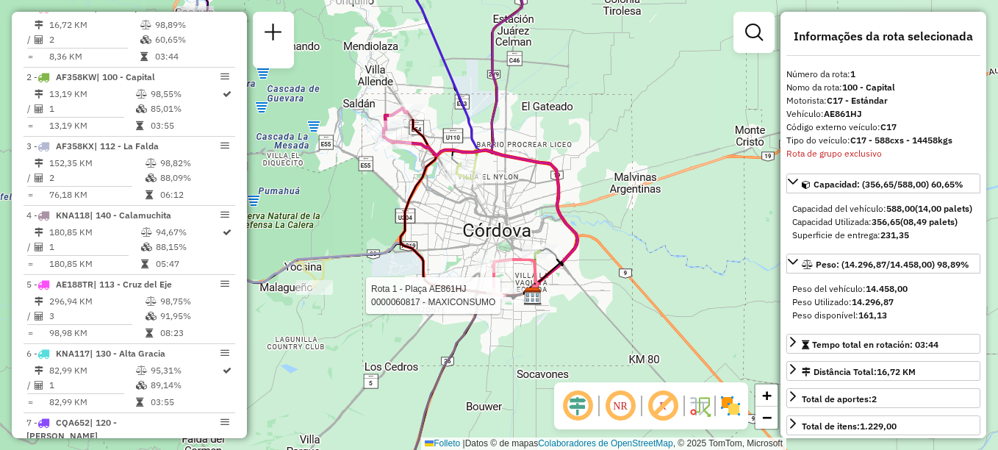
click at [512, 303] on div at bounding box center [505, 295] width 37 height 15
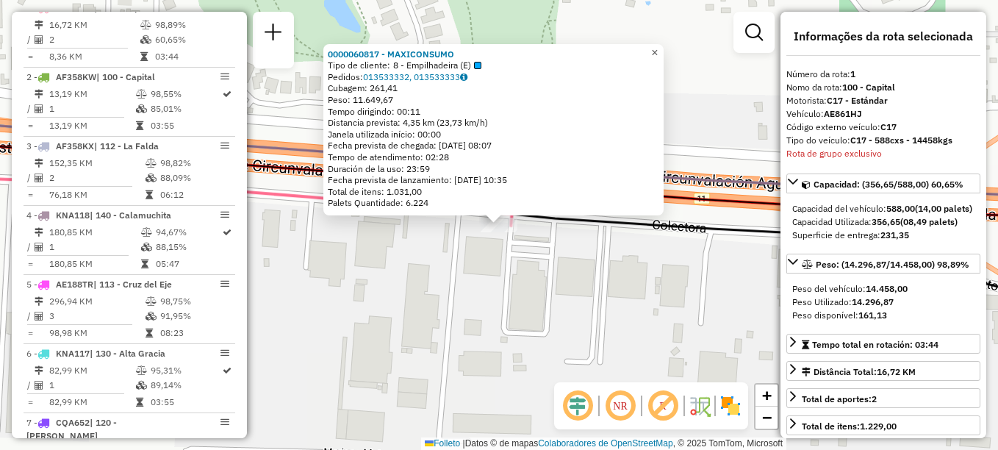
click at [664, 45] on link "×" at bounding box center [655, 53] width 18 height 18
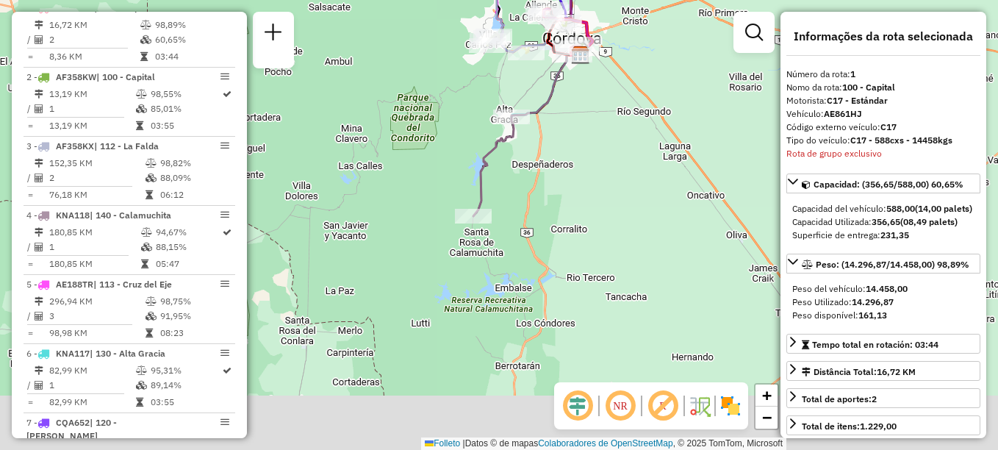
drag, startPoint x: 565, startPoint y: 250, endPoint x: 563, endPoint y: 104, distance: 145.6
click at [579, 108] on div "Janela de atendimento Grade de atendimento Capacidade Transportadoras Veículos …" at bounding box center [499, 225] width 998 height 450
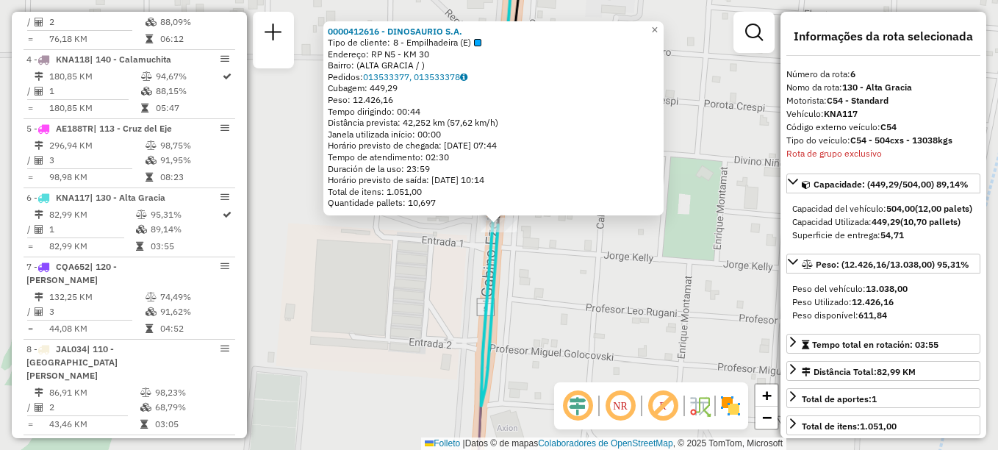
scroll to position [869, 0]
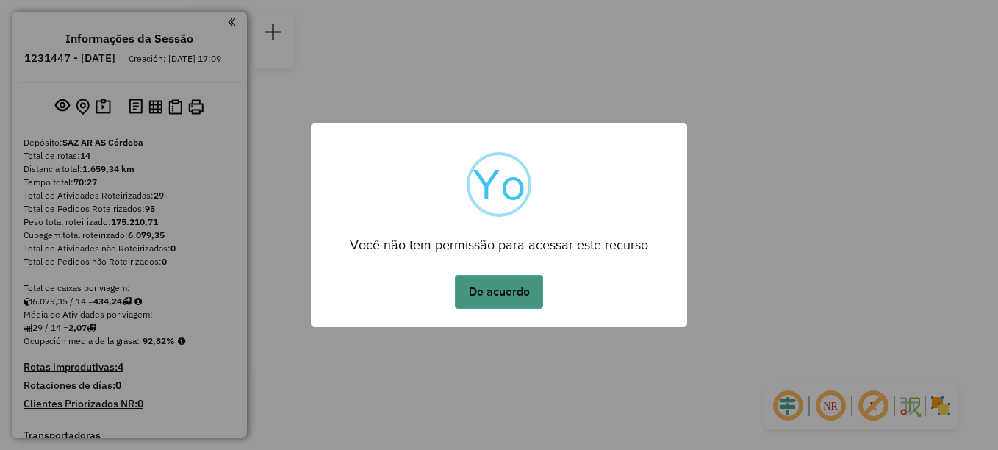
click at [488, 293] on button "De acuerdo" at bounding box center [499, 292] width 88 height 34
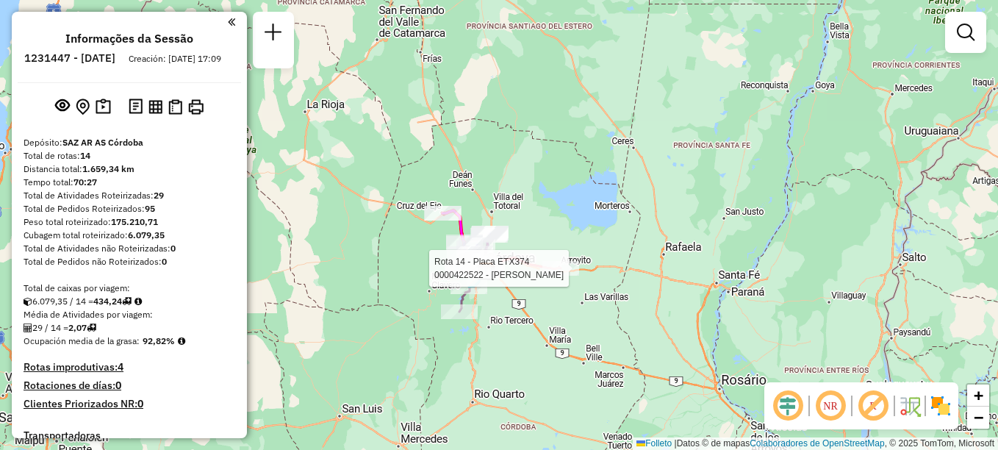
select select "**********"
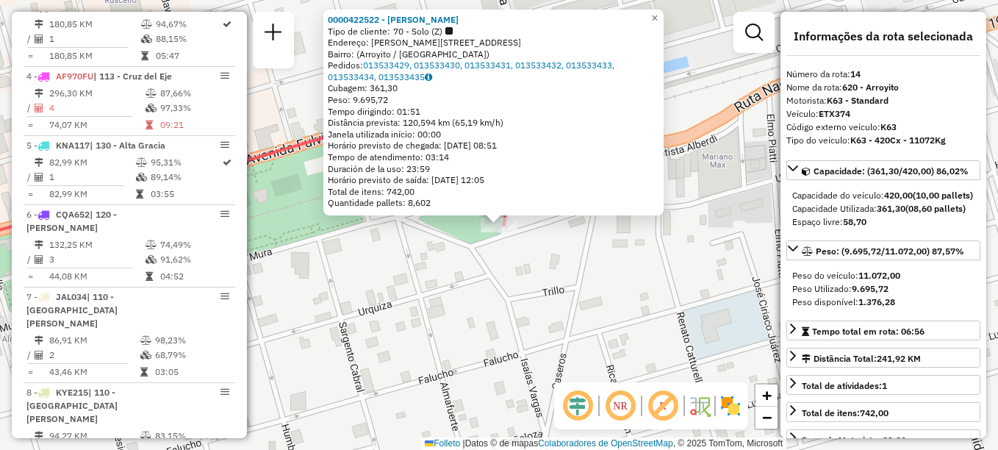
scroll to position [1143, 0]
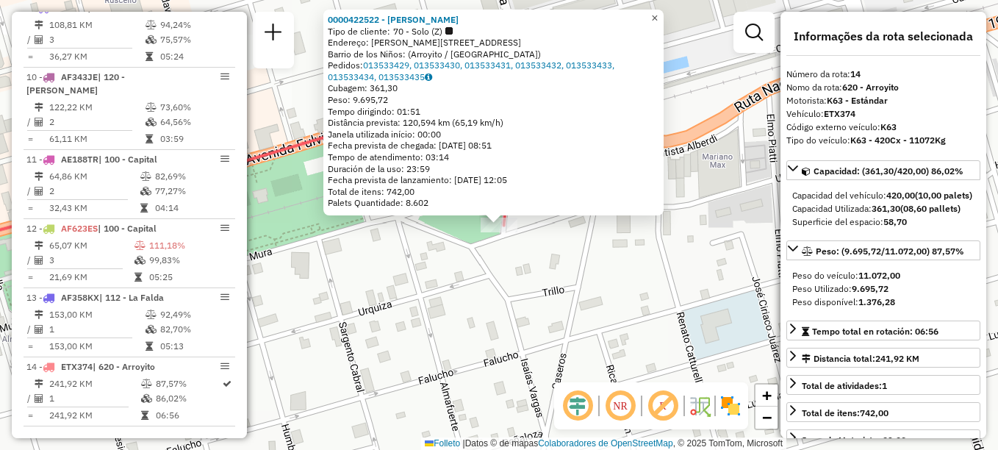
click at [664, 10] on link "×" at bounding box center [655, 19] width 18 height 18
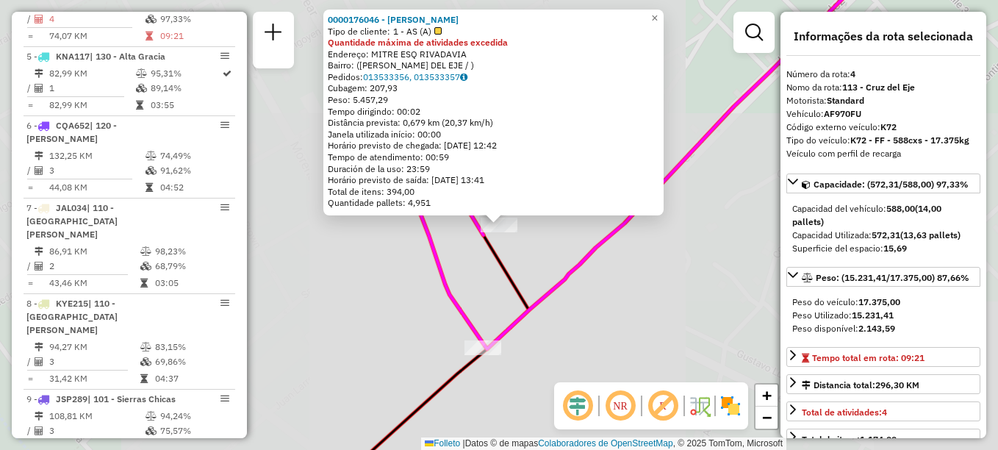
scroll to position [731, 0]
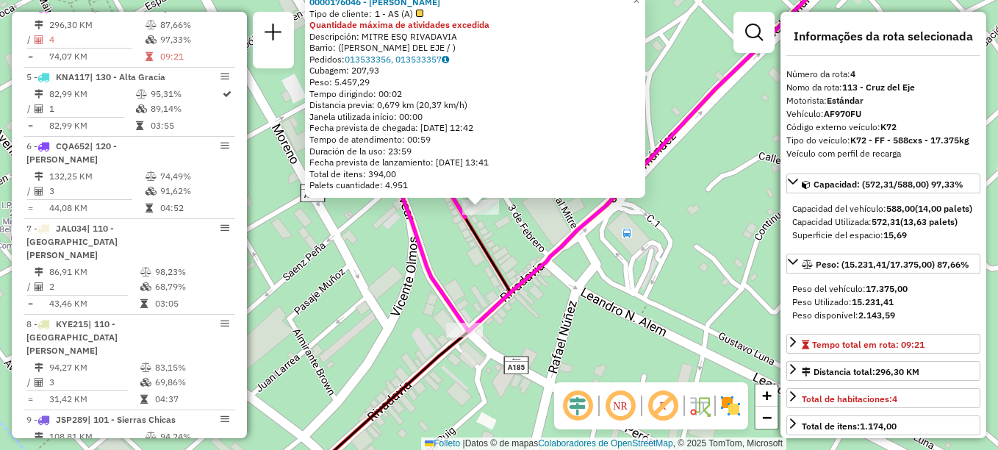
drag, startPoint x: 524, startPoint y: 279, endPoint x: 436, endPoint y: 158, distance: 150.0
click at [438, 162] on div "0000176046 - [PERSON_NAME] de cliente: 1 - AS (A) Quantidade máxima de atividad…" at bounding box center [499, 225] width 998 height 450
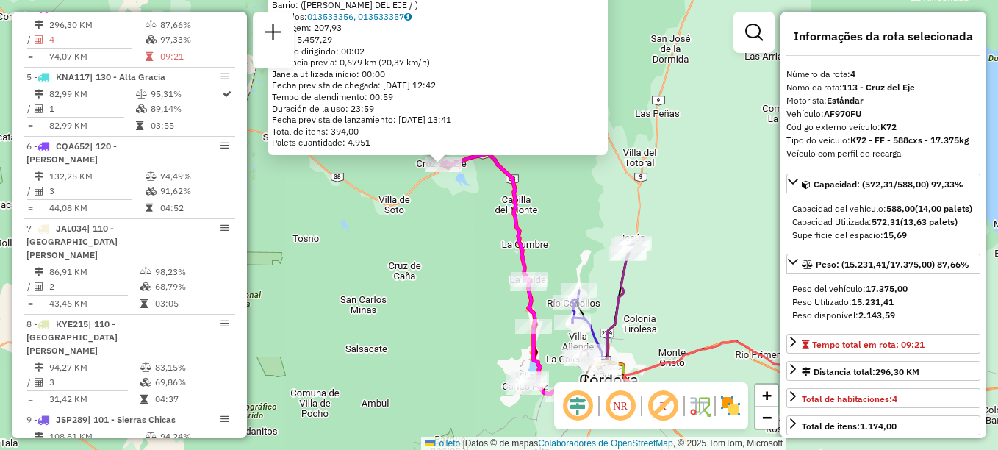
drag, startPoint x: 515, startPoint y: 274, endPoint x: 440, endPoint y: 166, distance: 131.1
click at [444, 173] on div "0000176046 - [PERSON_NAME] de cliente: 1 - AS (A) Quantidade máxima de atividad…" at bounding box center [499, 225] width 998 height 450
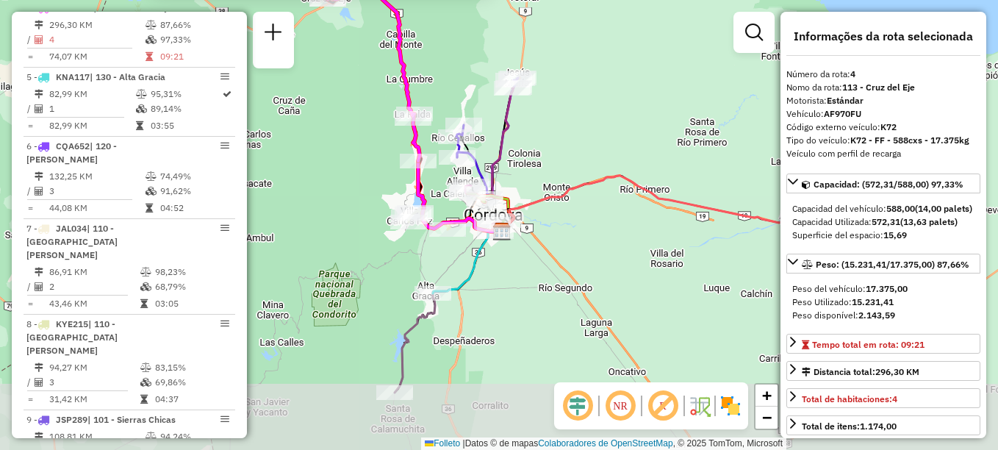
drag, startPoint x: 505, startPoint y: 362, endPoint x: 434, endPoint y: 263, distance: 122.2
click at [434, 263] on div "0000176046 - [PERSON_NAME] de cliente: 1 - AS (A) Quantidade máxima de atividad…" at bounding box center [499, 225] width 998 height 450
